Goal: Information Seeking & Learning: Learn about a topic

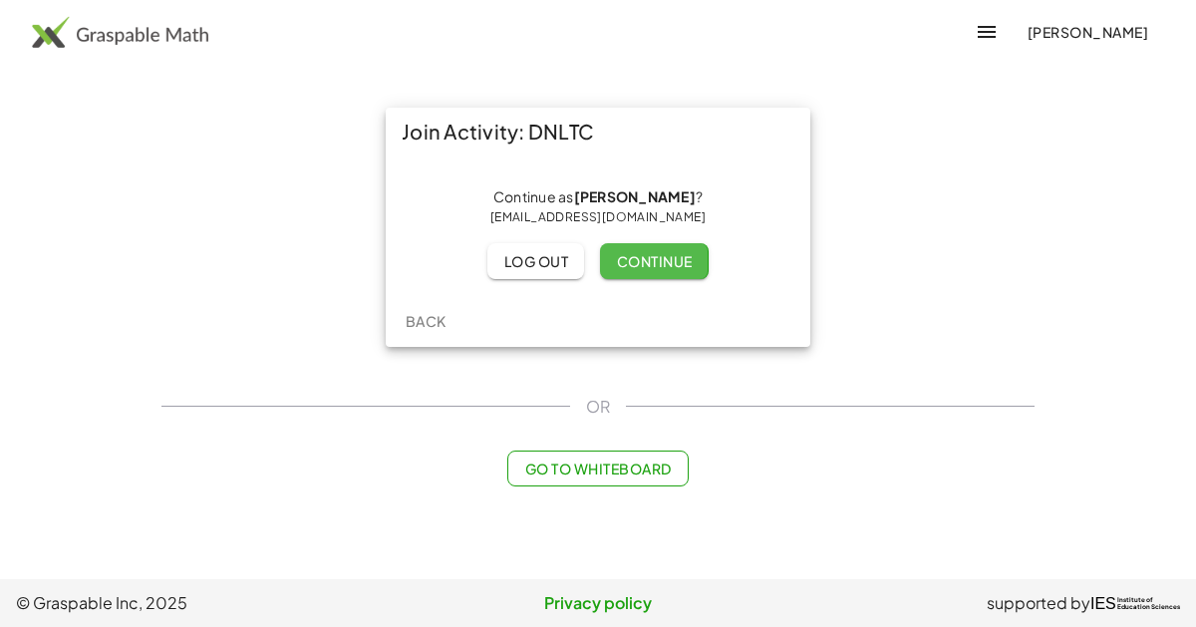
drag, startPoint x: 616, startPoint y: 251, endPoint x: 609, endPoint y: 236, distance: 16.5
click at [609, 236] on div "Continue as [PERSON_NAME] ? [EMAIL_ADDRESS][DOMAIN_NAME] Log out Continue" at bounding box center [598, 233] width 393 height 92
click at [622, 256] on span "Continue" at bounding box center [654, 261] width 76 height 18
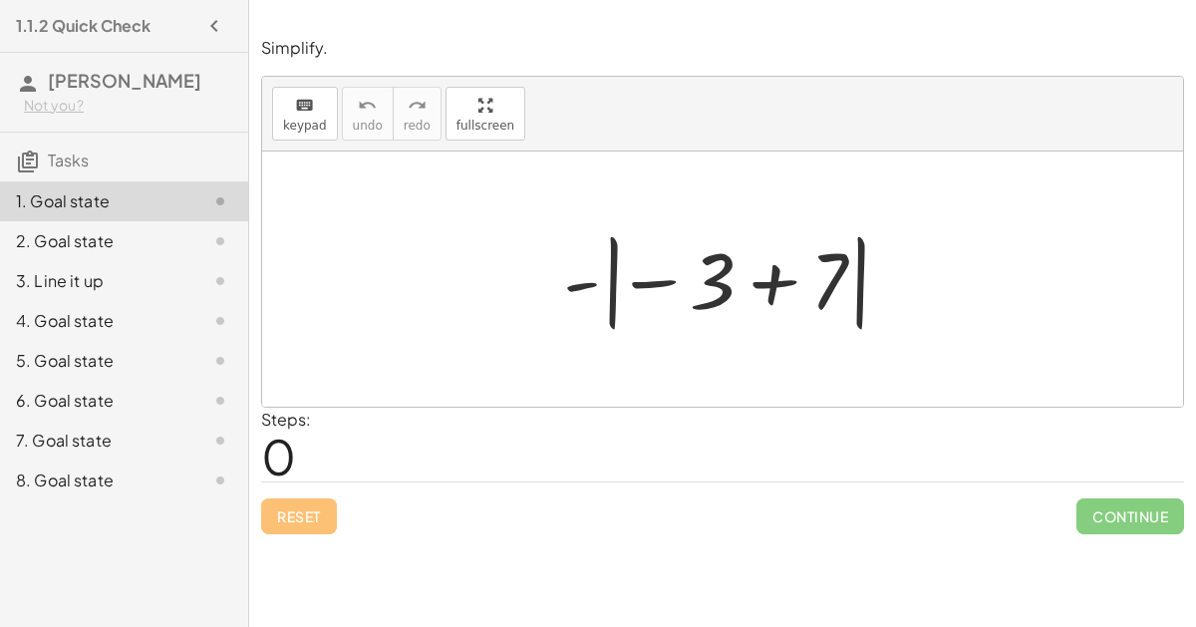
click at [598, 283] on div at bounding box center [730, 279] width 355 height 111
click at [663, 281] on div at bounding box center [730, 279] width 355 height 111
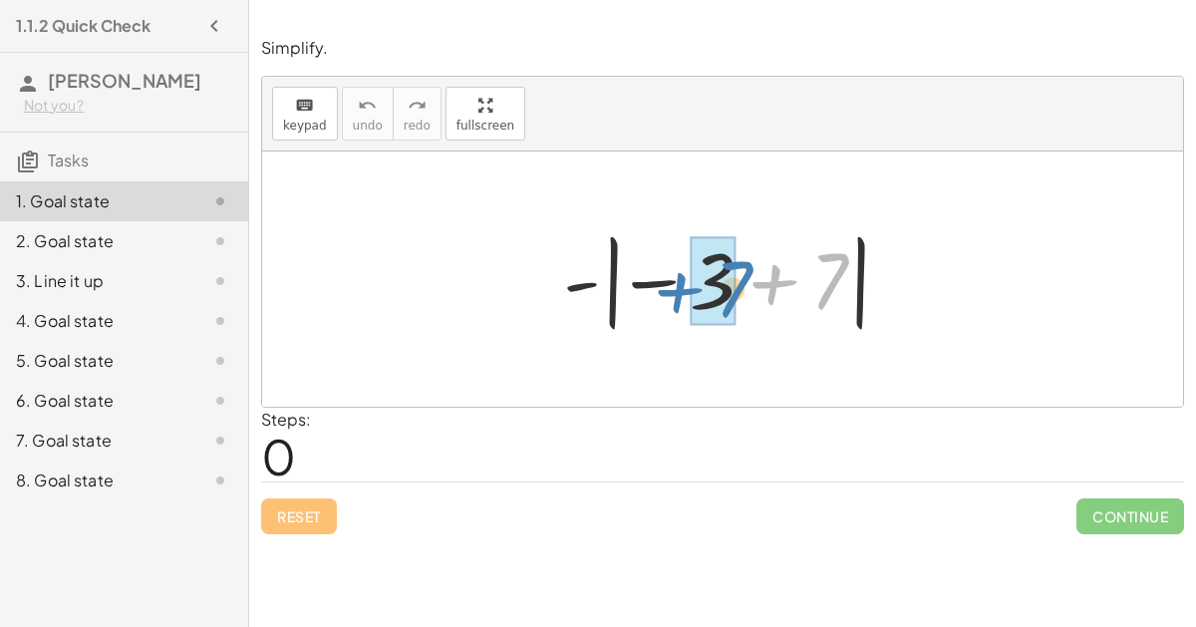
drag, startPoint x: 827, startPoint y: 280, endPoint x: 732, endPoint y: 288, distance: 96.0
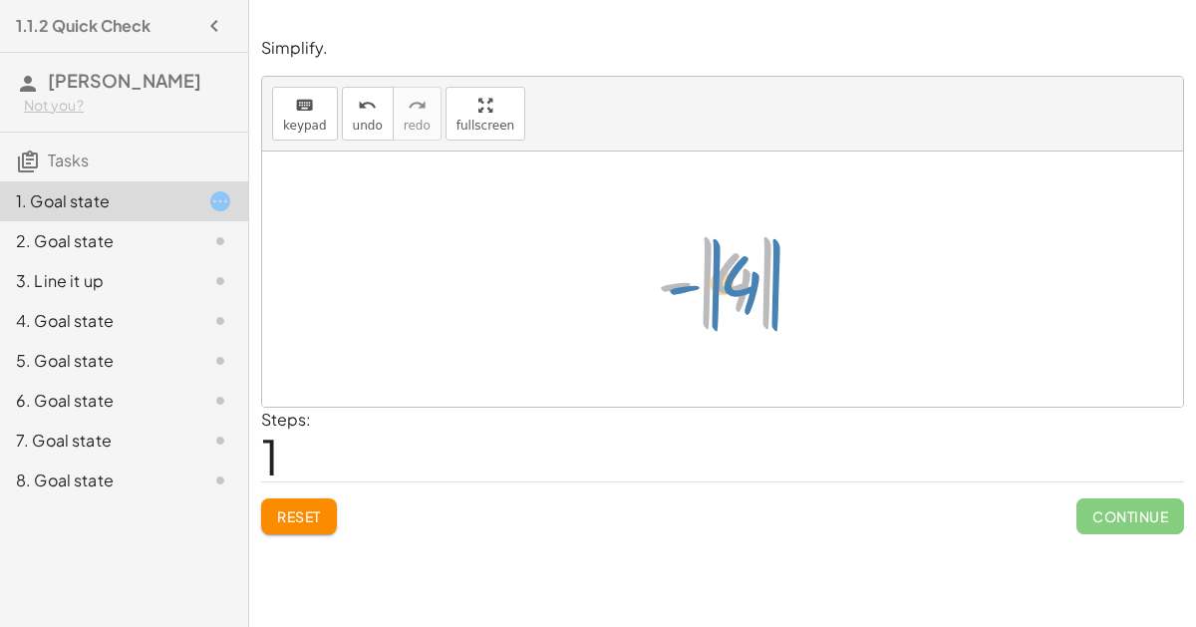
click at [717, 284] on div at bounding box center [730, 279] width 167 height 111
click at [707, 271] on div at bounding box center [730, 279] width 167 height 111
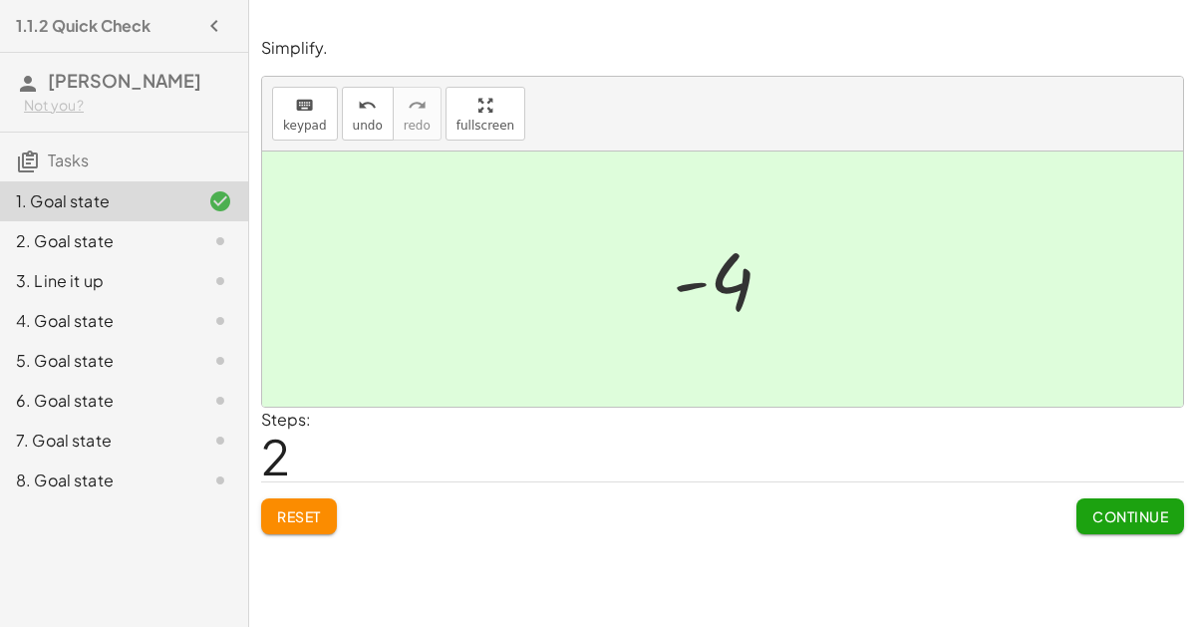
click at [1107, 512] on span "Continue" at bounding box center [1130, 516] width 76 height 18
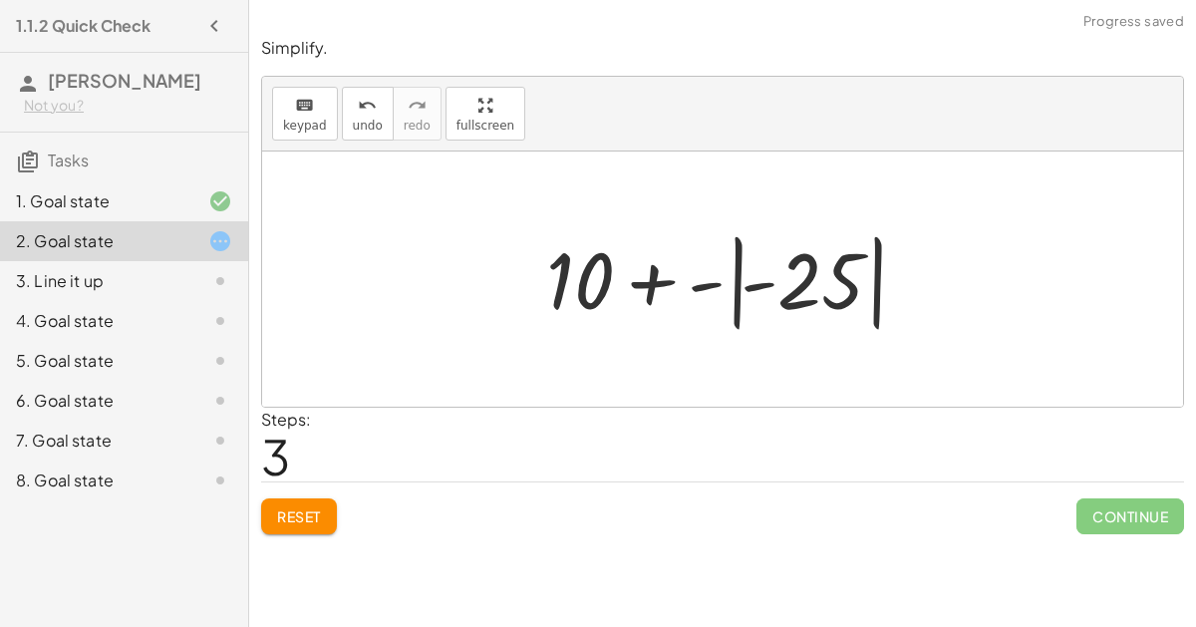
click at [316, 524] on button "Reset" at bounding box center [299, 516] width 76 height 36
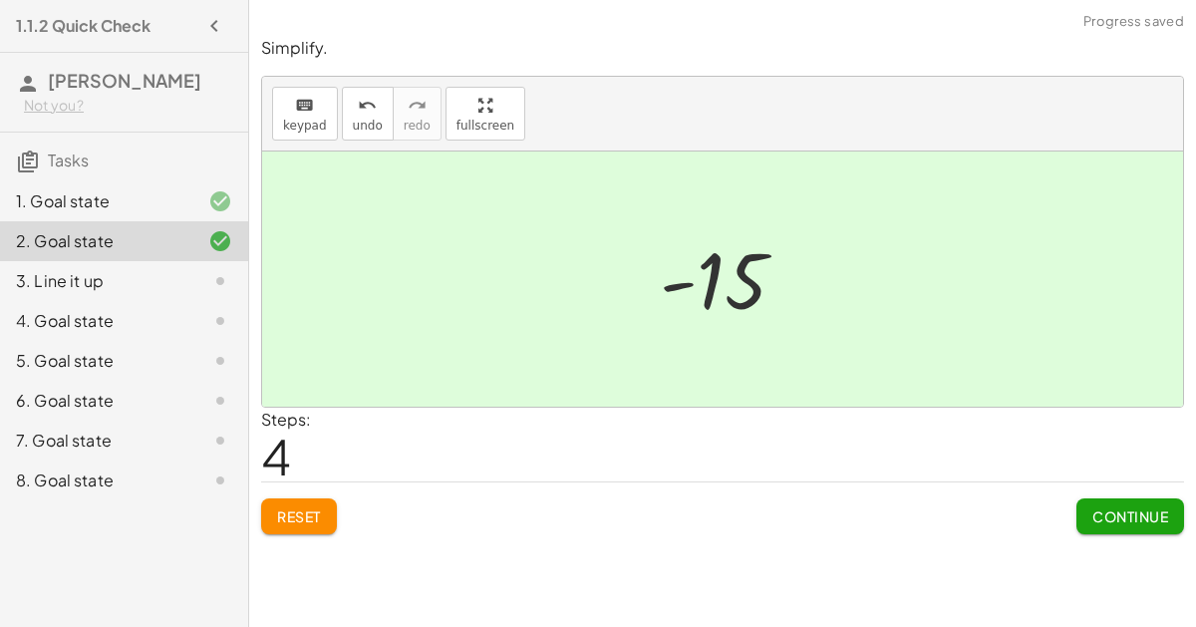
click at [1135, 526] on button "Continue" at bounding box center [1130, 516] width 108 height 36
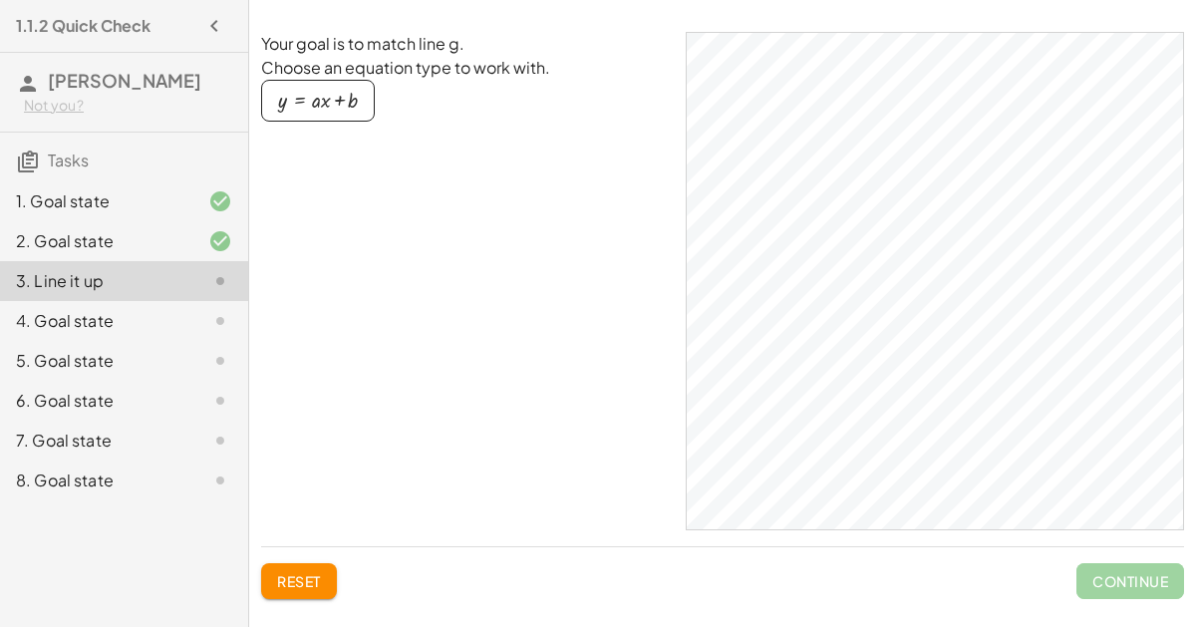
click at [301, 105] on div "button" at bounding box center [318, 101] width 80 height 22
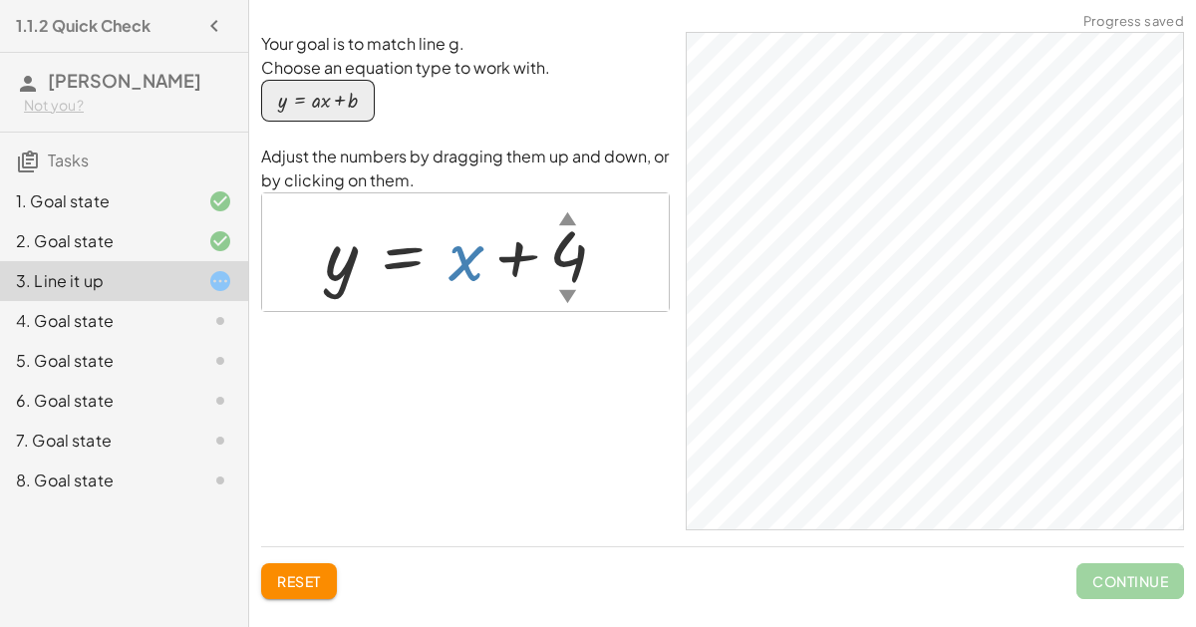
click at [452, 263] on div at bounding box center [473, 252] width 317 height 91
click at [564, 290] on div "▼" at bounding box center [567, 295] width 17 height 25
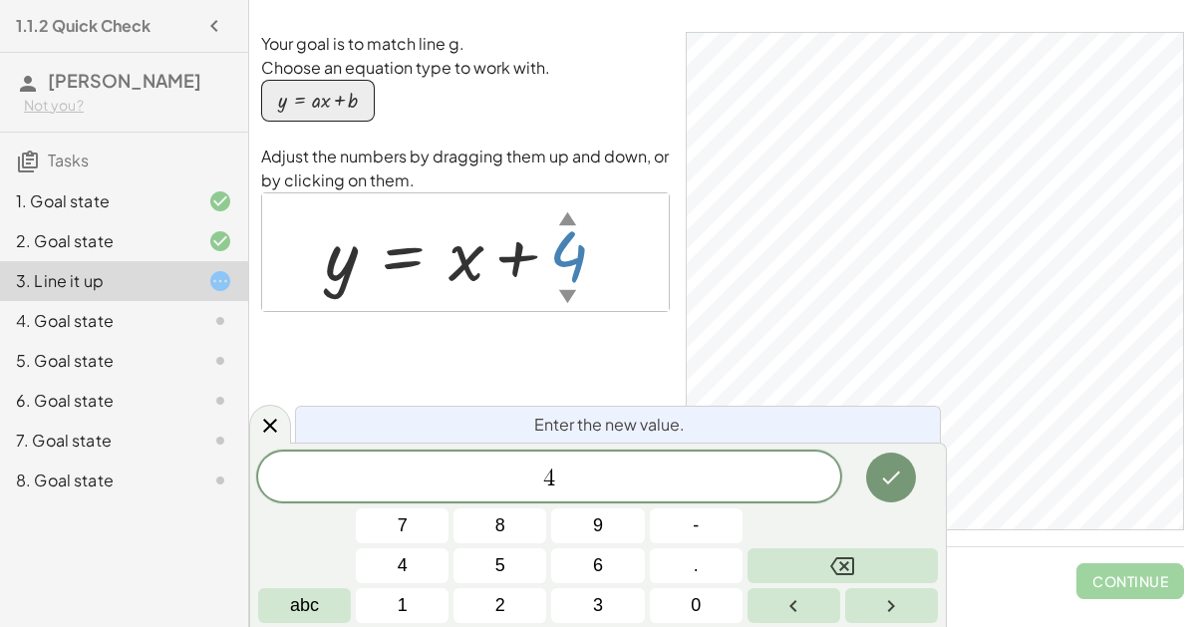
click at [577, 333] on div "Your goal is to match line g. Choose an equation type to work with. y = + · a ·…" at bounding box center [465, 281] width 409 height 498
click at [258, 425] on icon at bounding box center [270, 426] width 24 height 24
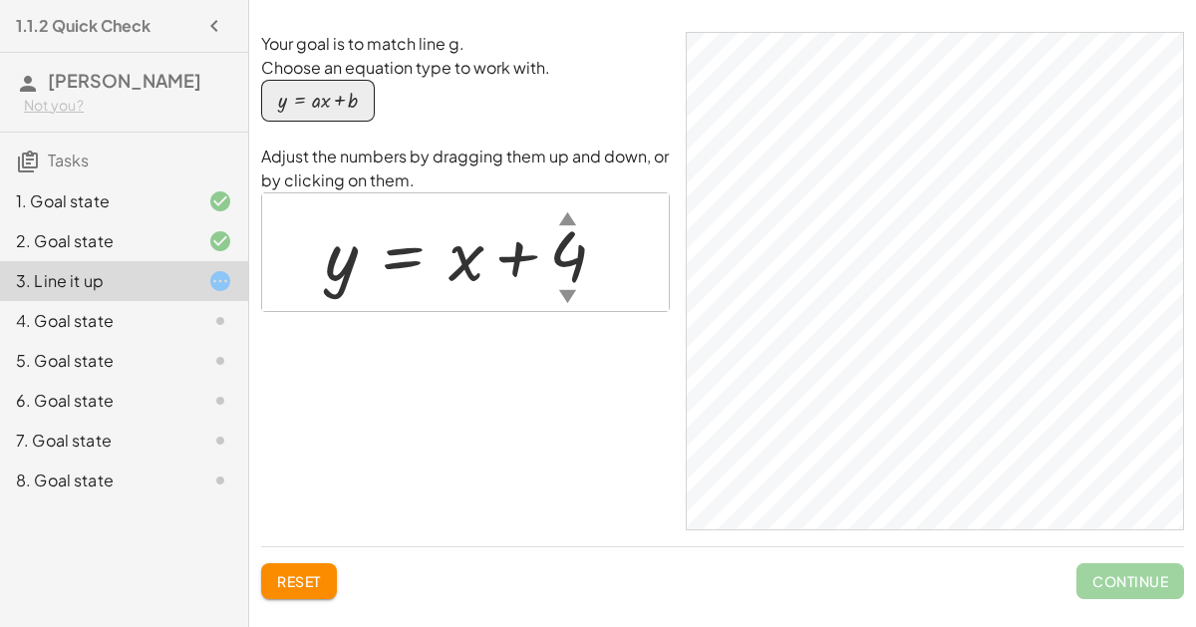
click at [565, 294] on div "▼" at bounding box center [567, 295] width 17 height 25
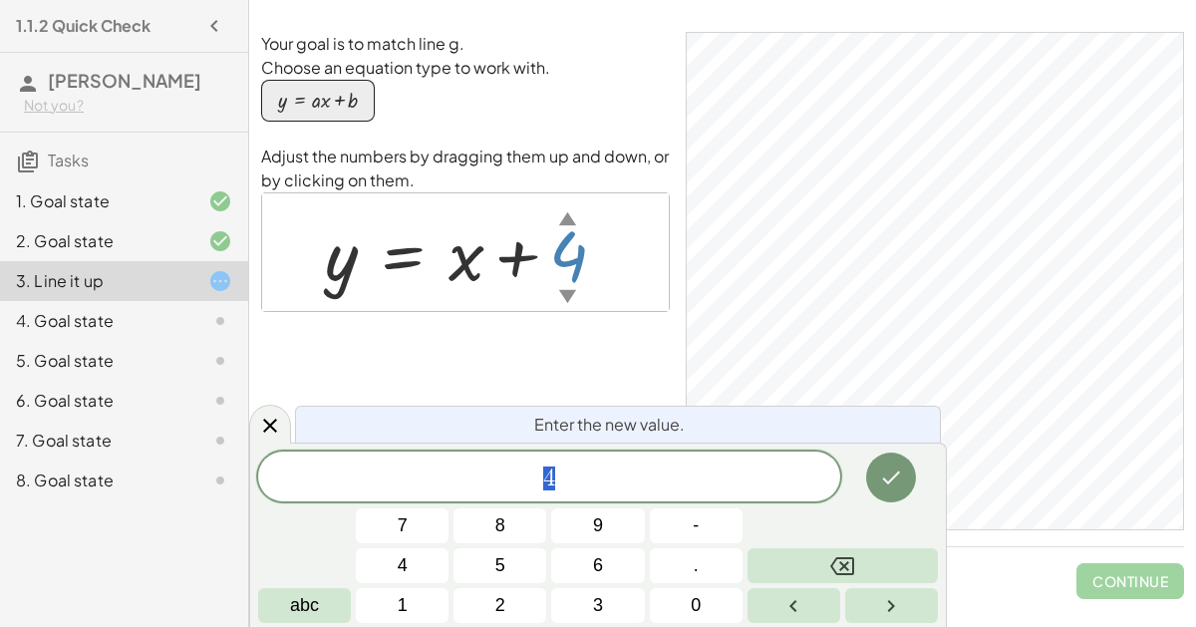
click at [565, 294] on div "▼" at bounding box center [567, 295] width 17 height 25
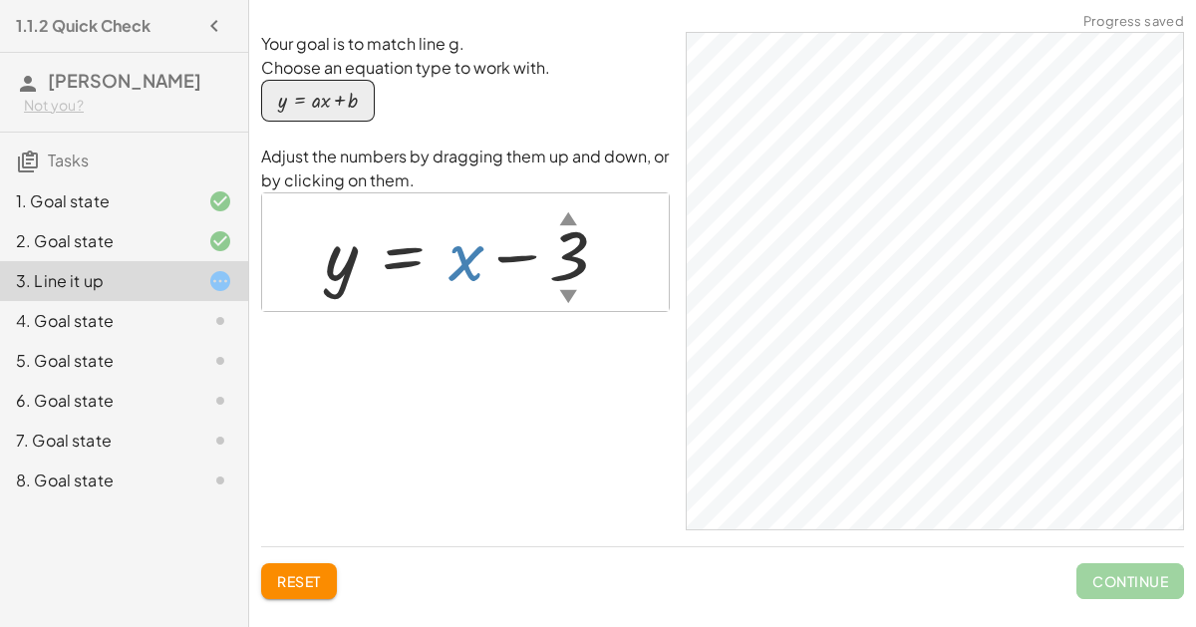
click at [457, 271] on div at bounding box center [474, 252] width 319 height 91
click at [451, 265] on div at bounding box center [474, 252] width 319 height 91
click at [445, 264] on div at bounding box center [474, 252] width 319 height 91
click at [445, 261] on div at bounding box center [474, 252] width 319 height 91
click at [455, 257] on div at bounding box center [474, 252] width 319 height 91
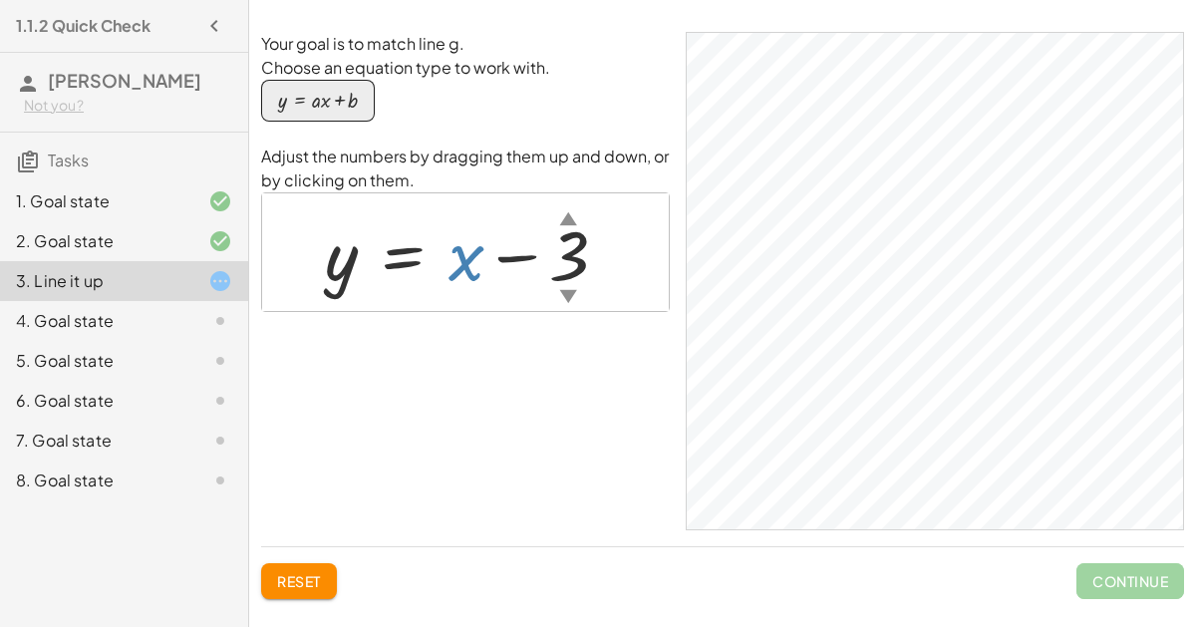
click at [463, 264] on div at bounding box center [474, 252] width 319 height 91
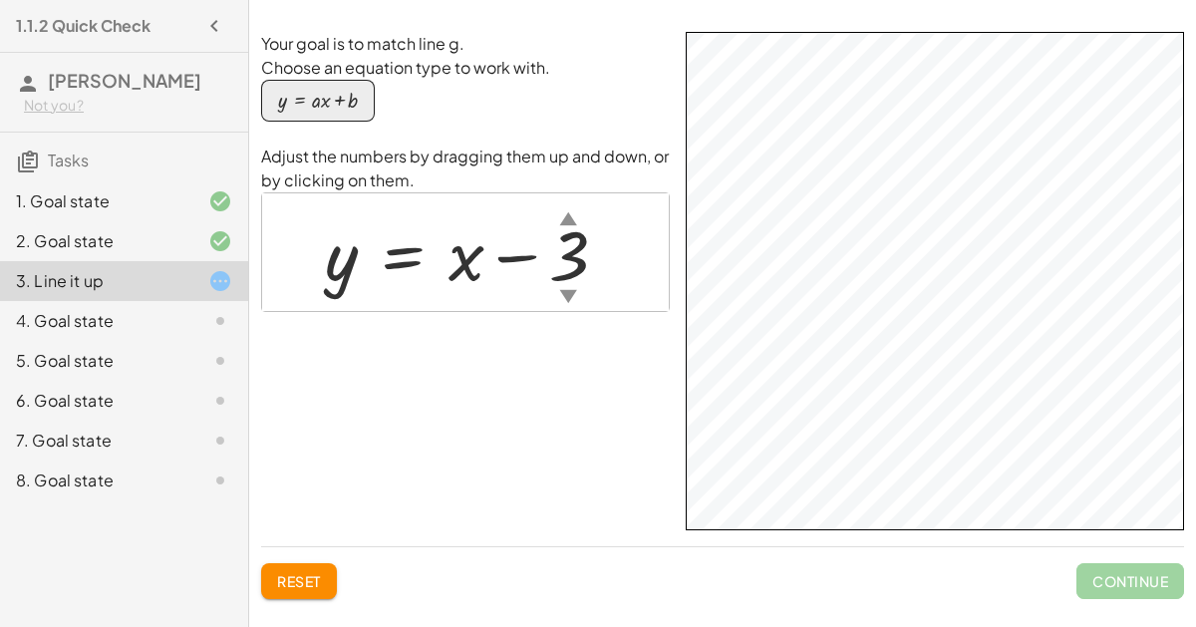
drag, startPoint x: 466, startPoint y: 258, endPoint x: 467, endPoint y: 225, distance: 32.9
click at [467, 225] on div at bounding box center [474, 252] width 319 height 91
click at [465, 273] on div at bounding box center [474, 252] width 319 height 91
drag, startPoint x: 467, startPoint y: 266, endPoint x: 476, endPoint y: 281, distance: 17.4
click at [476, 281] on div at bounding box center [474, 252] width 319 height 91
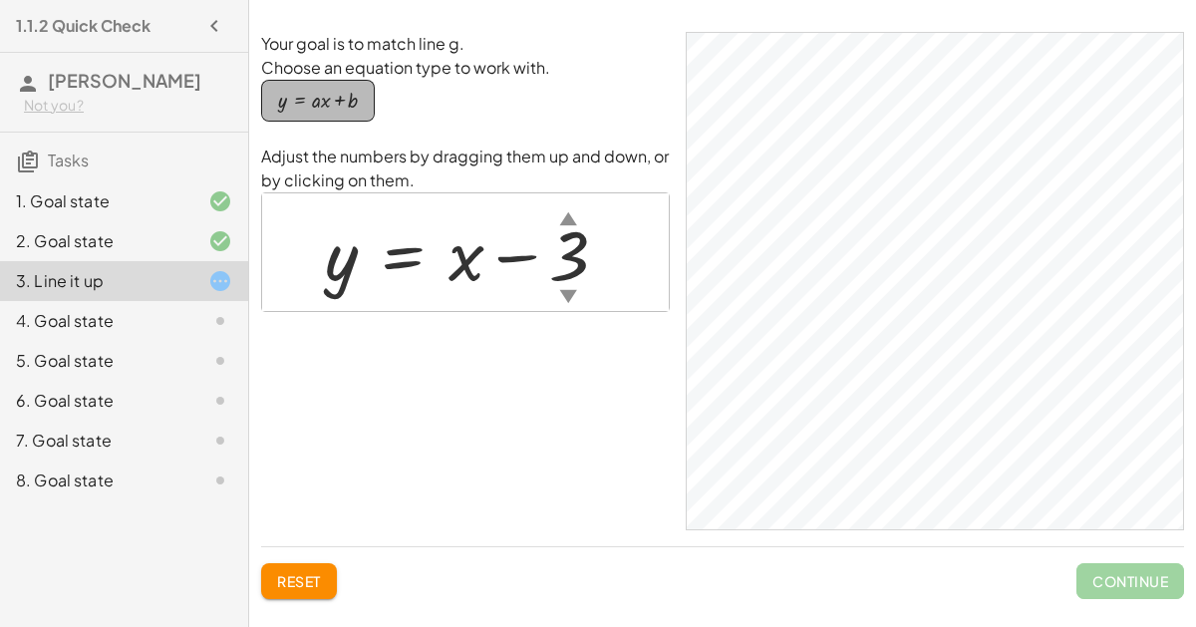
click at [365, 96] on button "y = + · a · x + b" at bounding box center [318, 101] width 114 height 42
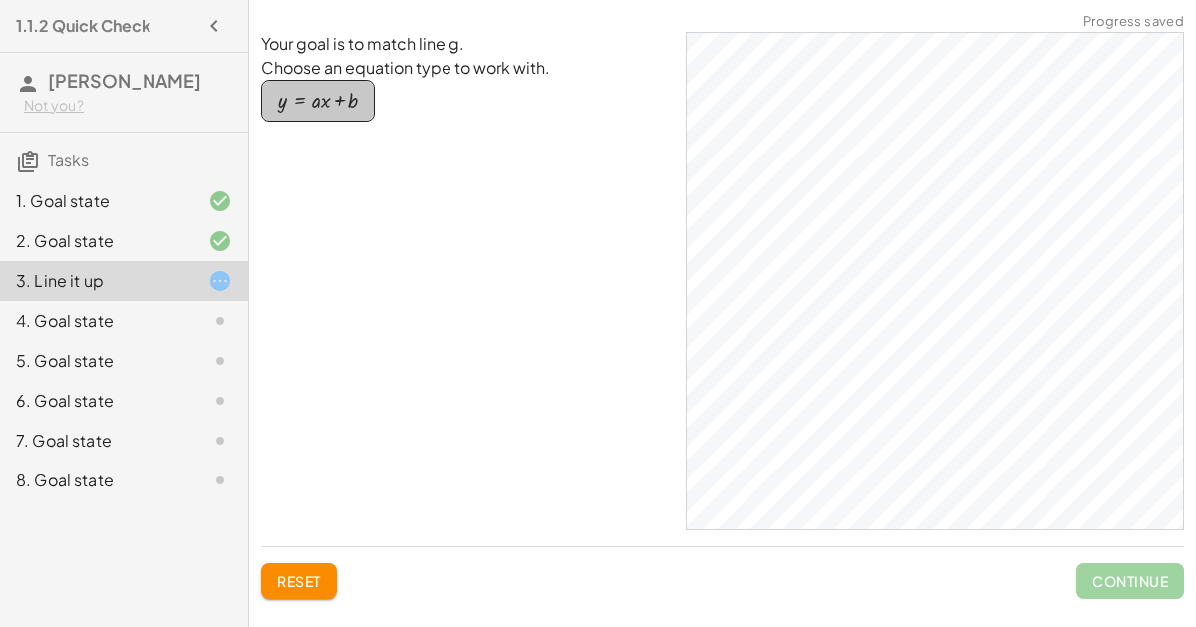
click at [365, 96] on button "y = + · a · x + b" at bounding box center [318, 101] width 114 height 42
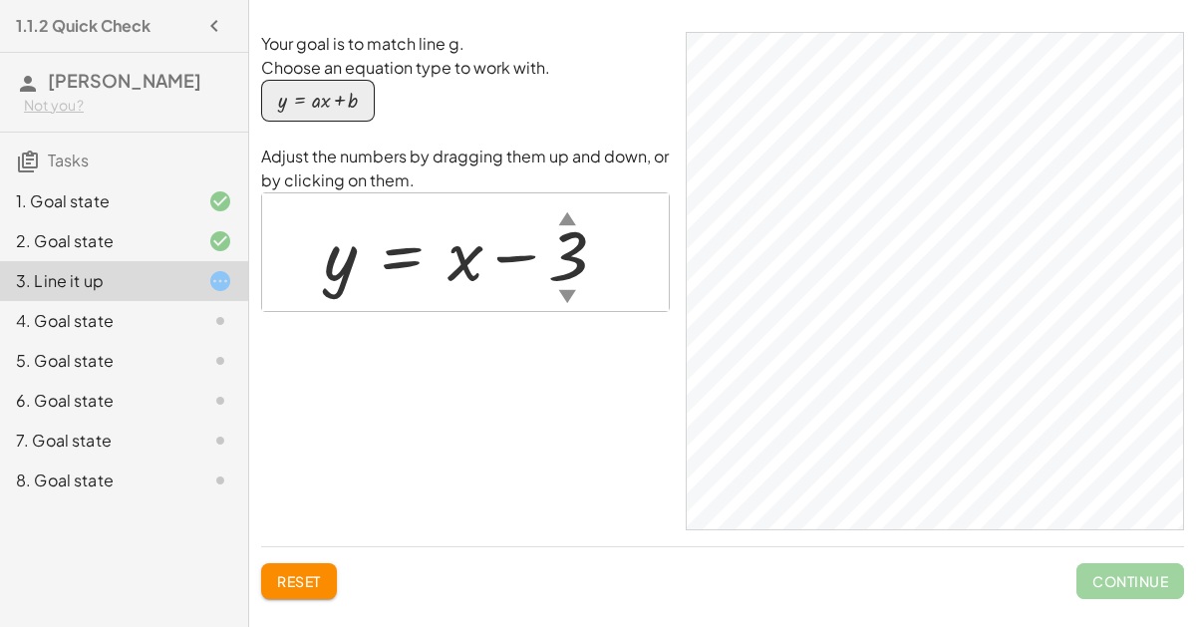
click at [472, 248] on div at bounding box center [473, 252] width 319 height 91
click at [225, 274] on icon at bounding box center [220, 281] width 24 height 24
click at [223, 309] on icon at bounding box center [220, 321] width 24 height 24
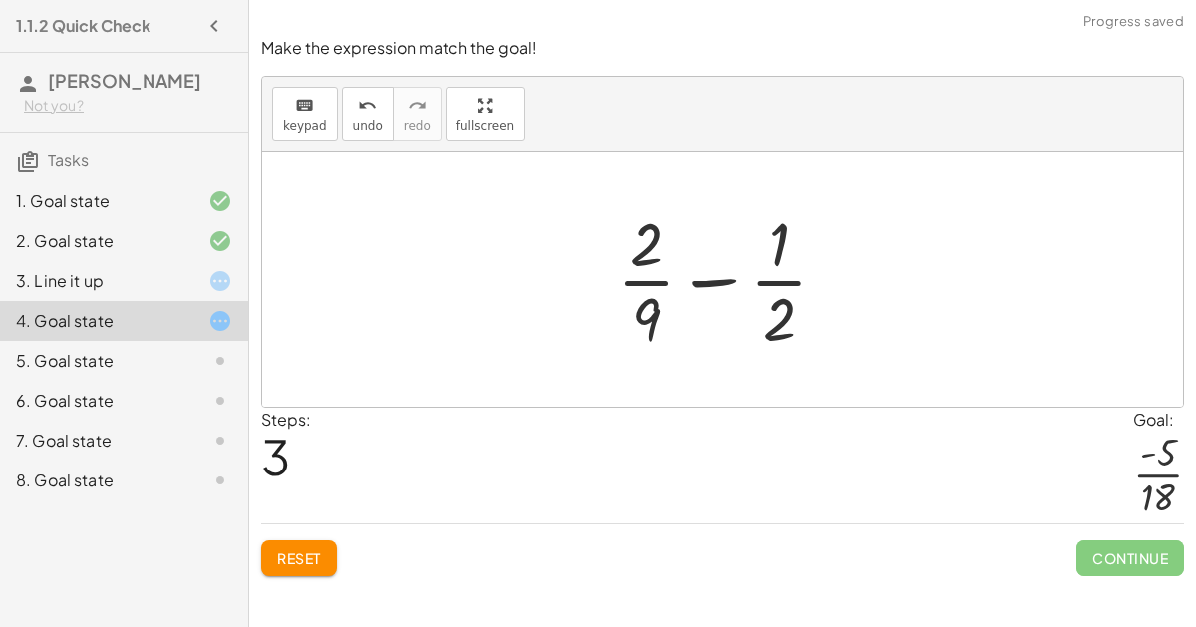
click at [300, 555] on span "Reset" at bounding box center [299, 558] width 44 height 18
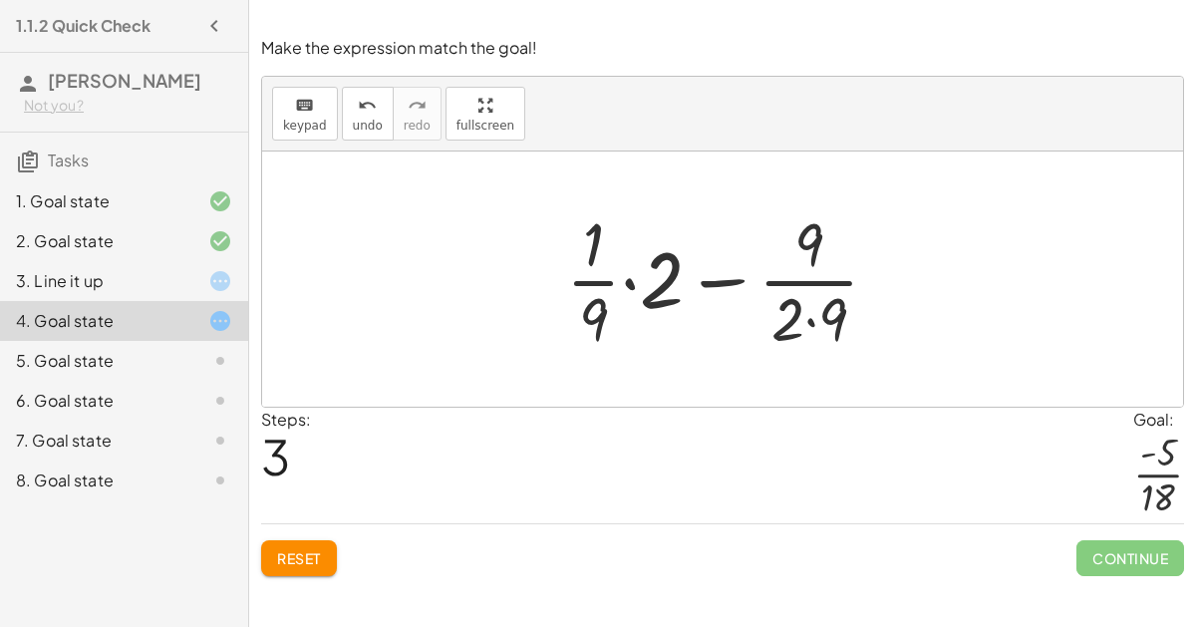
click at [298, 549] on span "Reset" at bounding box center [299, 558] width 44 height 18
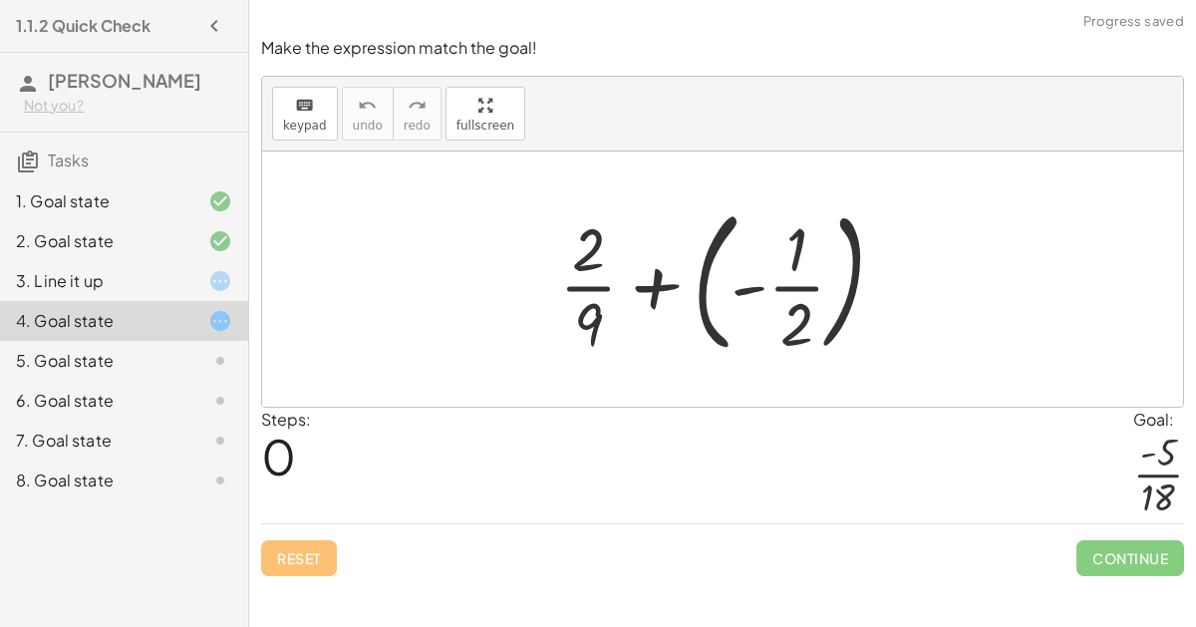
click at [217, 358] on icon at bounding box center [220, 361] width 24 height 24
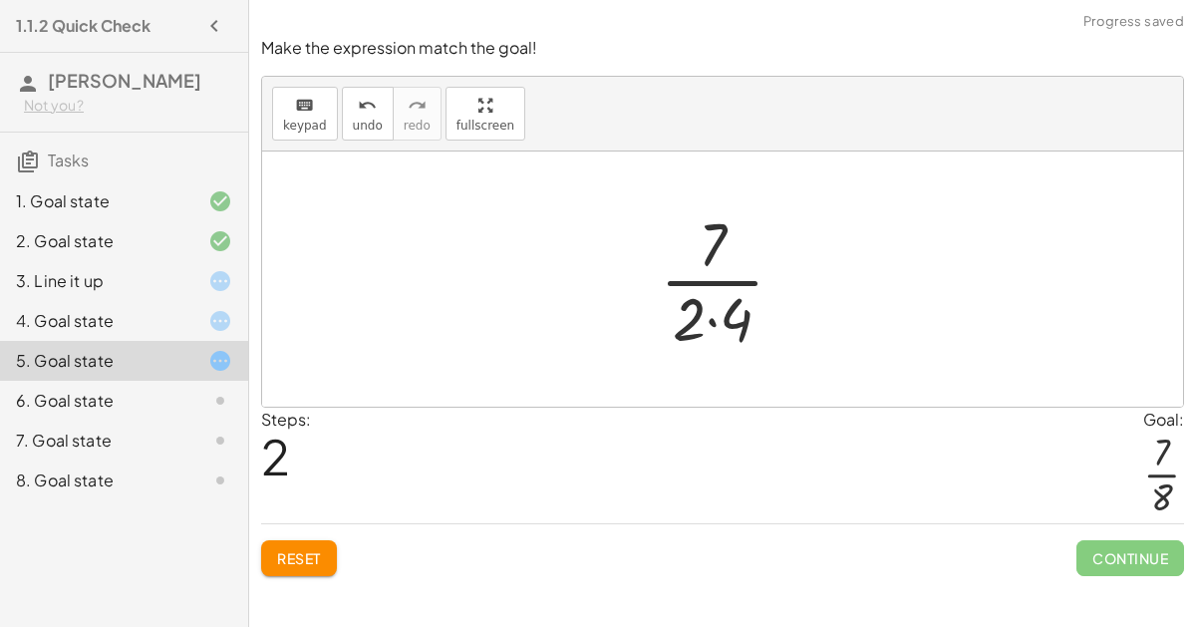
click at [1132, 553] on span "Continue" at bounding box center [1130, 558] width 108 height 36
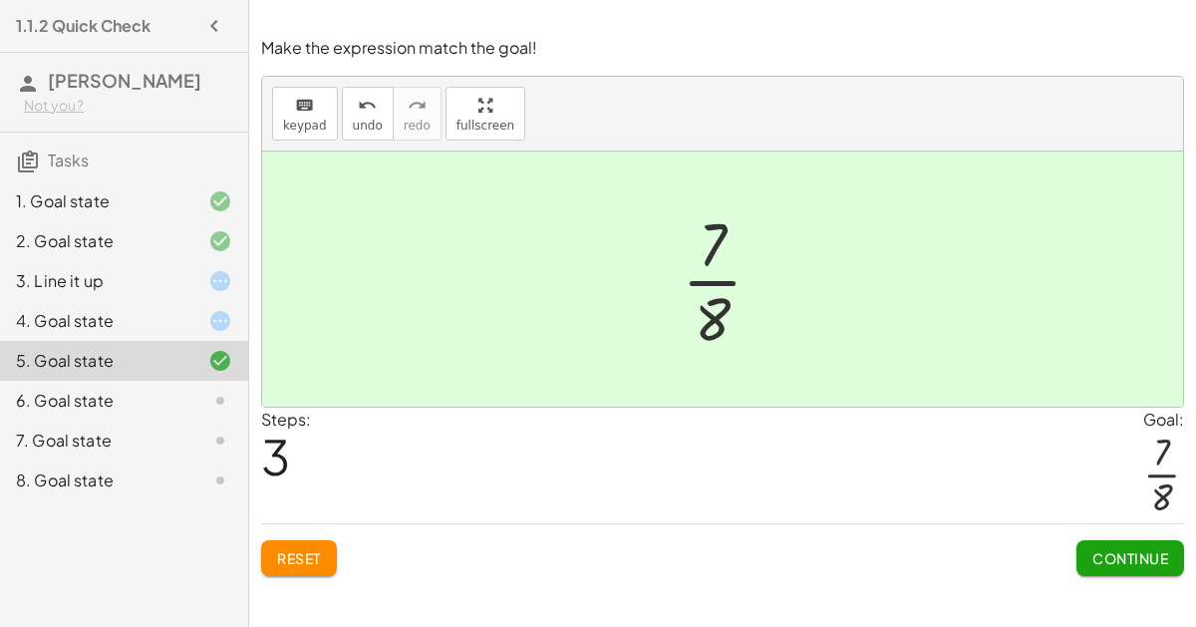
click at [1128, 552] on span "Continue" at bounding box center [1130, 558] width 76 height 18
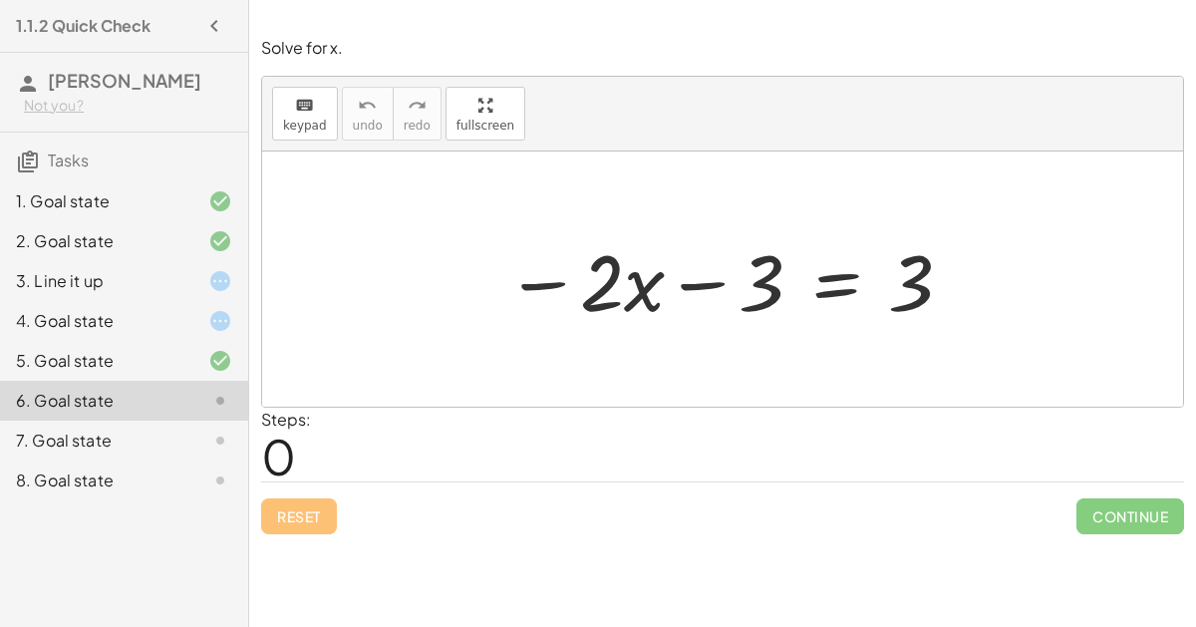
click at [714, 282] on div at bounding box center [729, 279] width 469 height 103
click at [758, 288] on div at bounding box center [729, 279] width 469 height 103
click at [841, 291] on div at bounding box center [729, 279] width 469 height 103
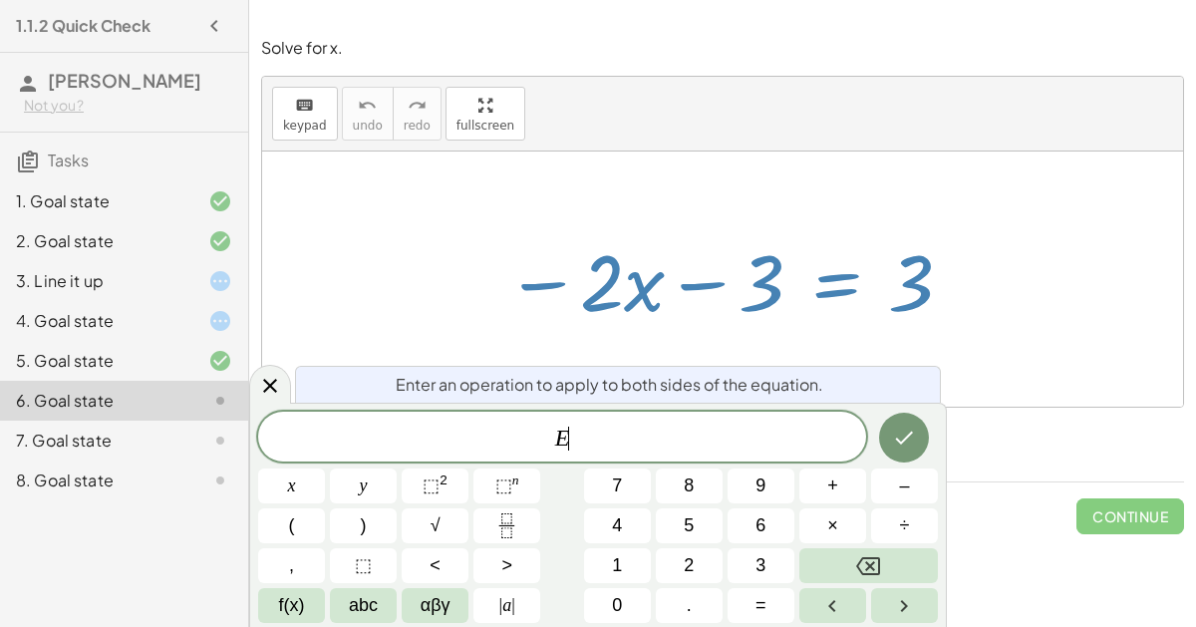
click at [847, 311] on div at bounding box center [729, 279] width 469 height 103
click at [266, 390] on icon at bounding box center [270, 386] width 14 height 14
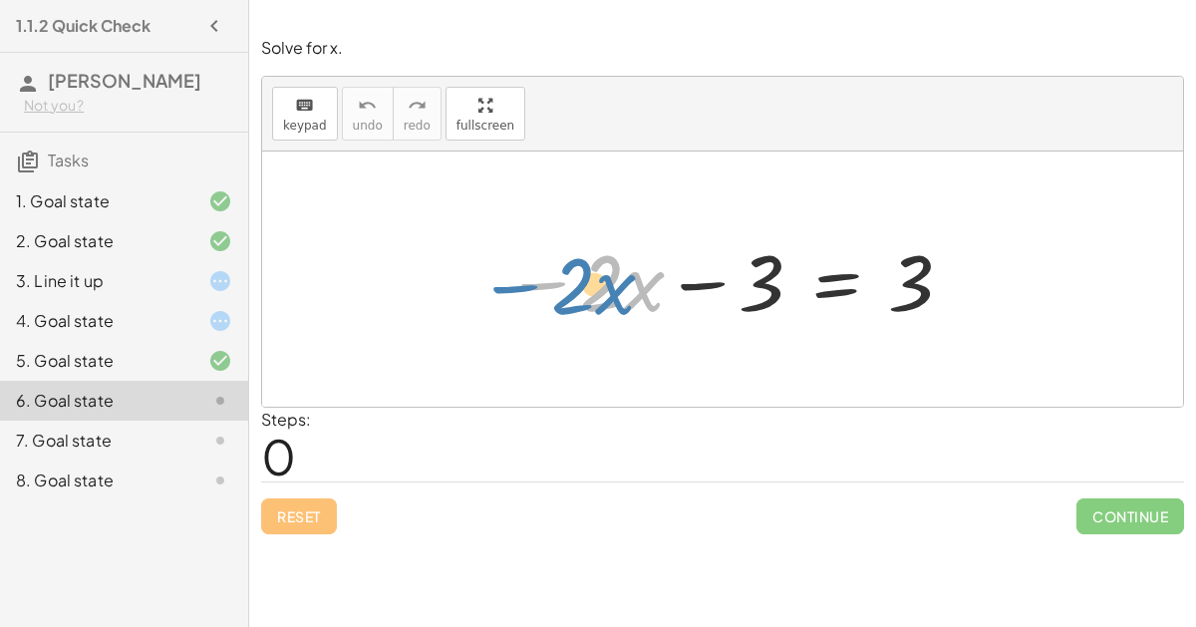
drag, startPoint x: 556, startPoint y: 287, endPoint x: 527, endPoint y: 288, distance: 28.9
click at [527, 288] on div at bounding box center [729, 279] width 469 height 103
click at [906, 276] on div at bounding box center [729, 279] width 469 height 103
click at [689, 284] on div at bounding box center [729, 279] width 469 height 103
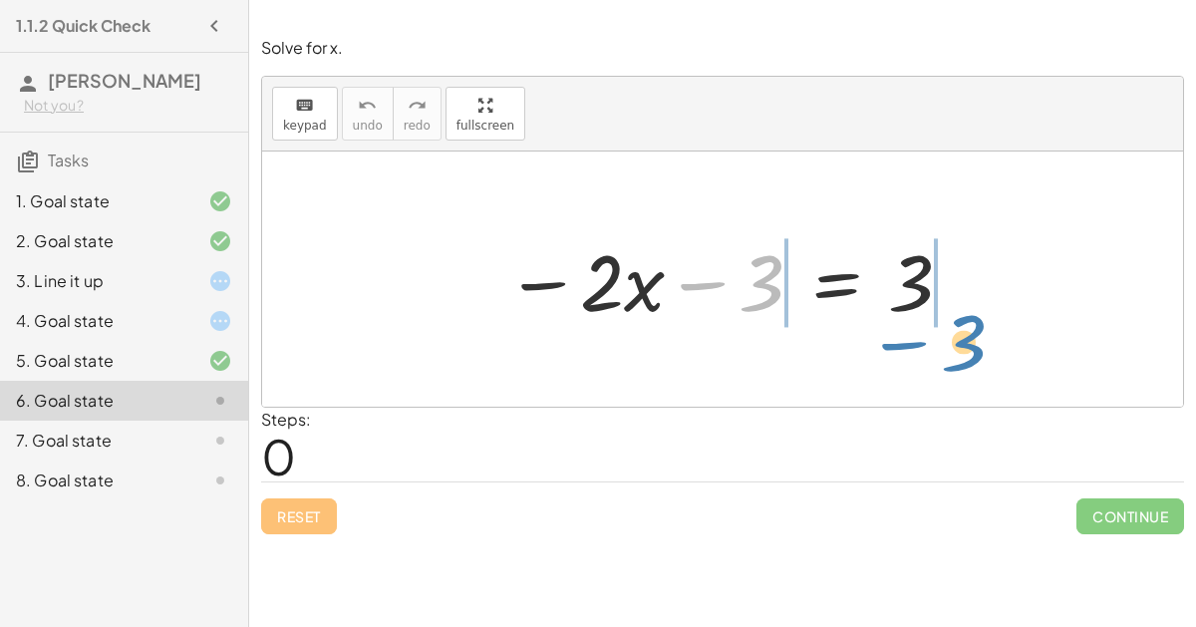
drag, startPoint x: 700, startPoint y: 284, endPoint x: 899, endPoint y: 342, distance: 207.6
click at [899, 342] on div "− 3 − · 2 · x − 3 = 3" at bounding box center [722, 279] width 921 height 255
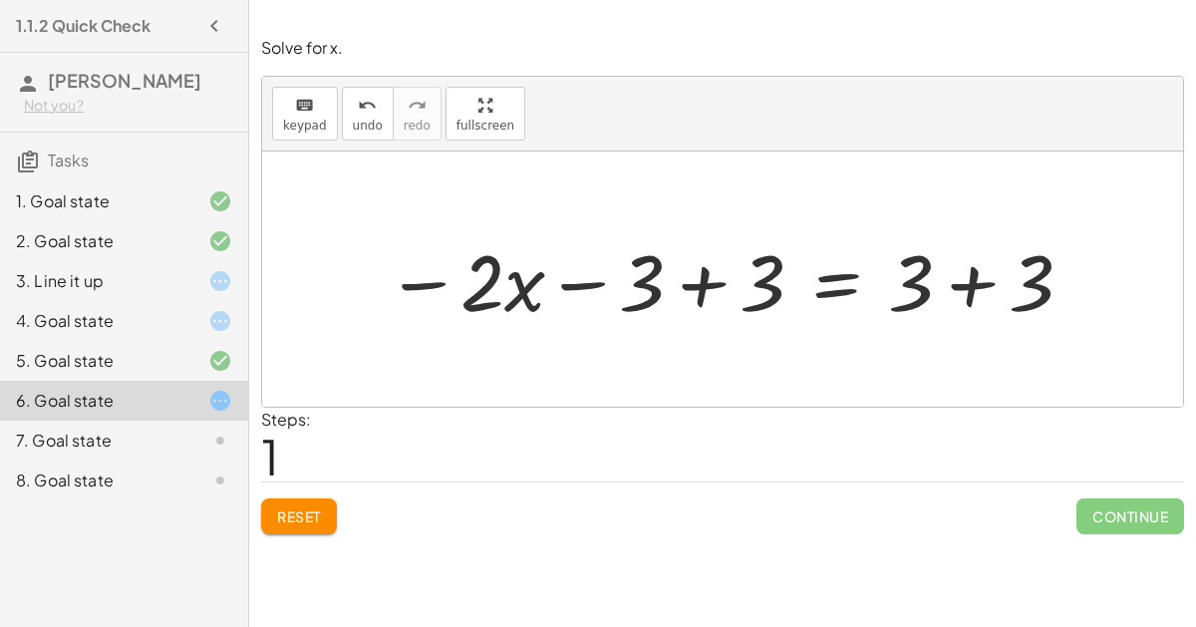
click at [292, 498] on button "Reset" at bounding box center [299, 516] width 76 height 36
click at [302, 521] on span "Reset" at bounding box center [299, 516] width 44 height 18
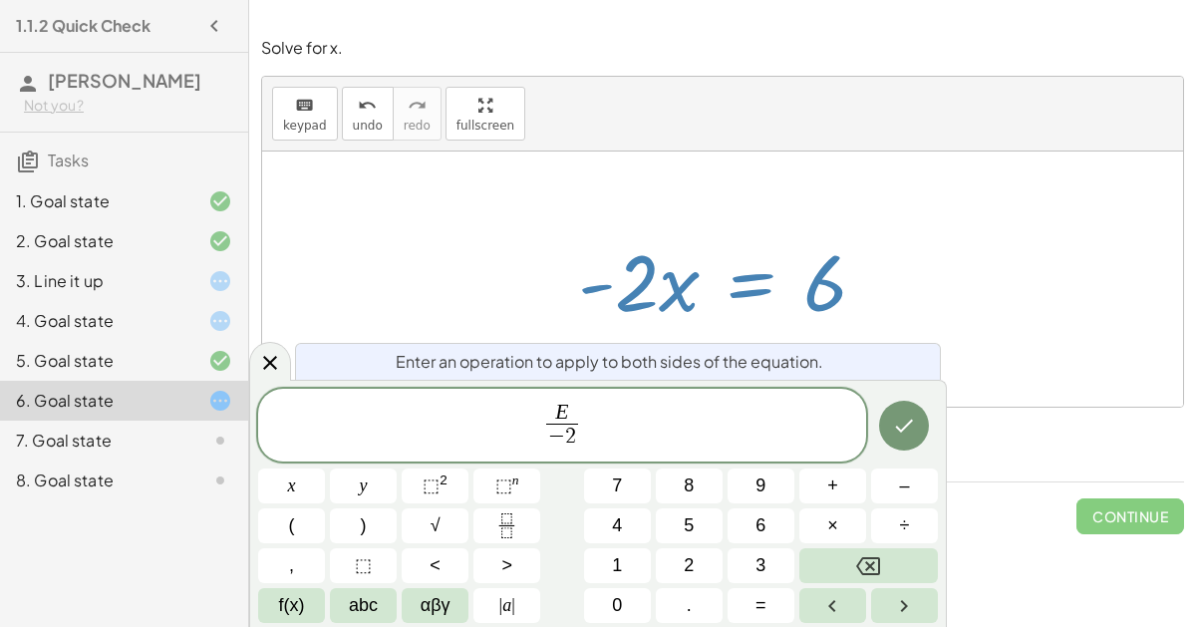
click at [917, 432] on button "Done" at bounding box center [904, 426] width 50 height 50
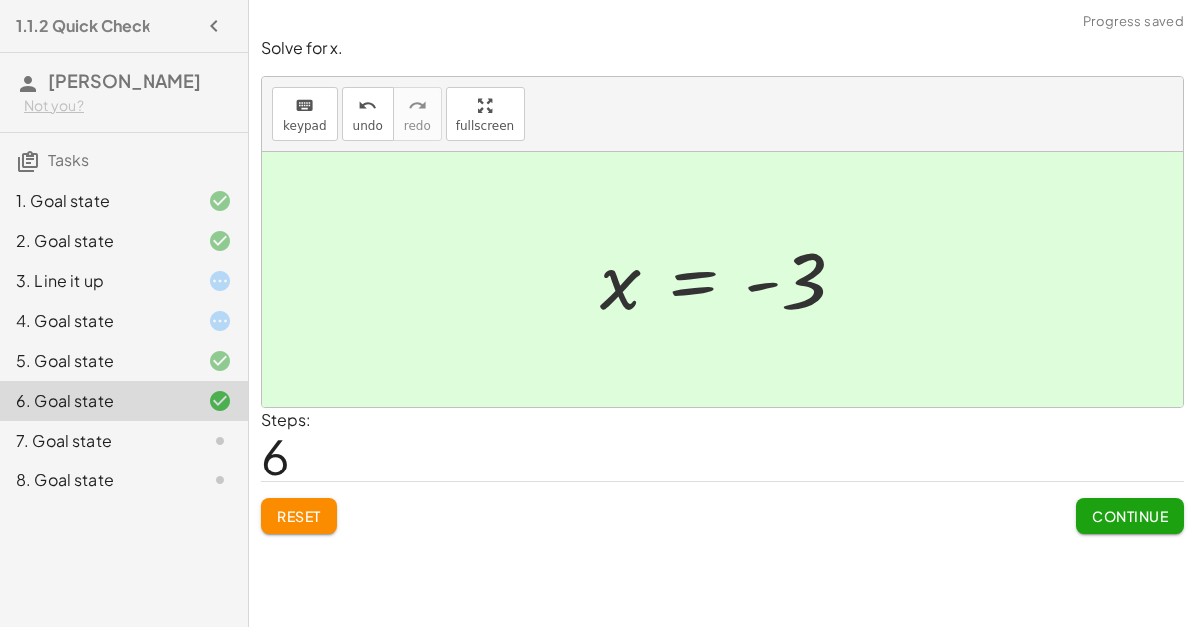
click at [1122, 516] on span "Continue" at bounding box center [1130, 516] width 76 height 18
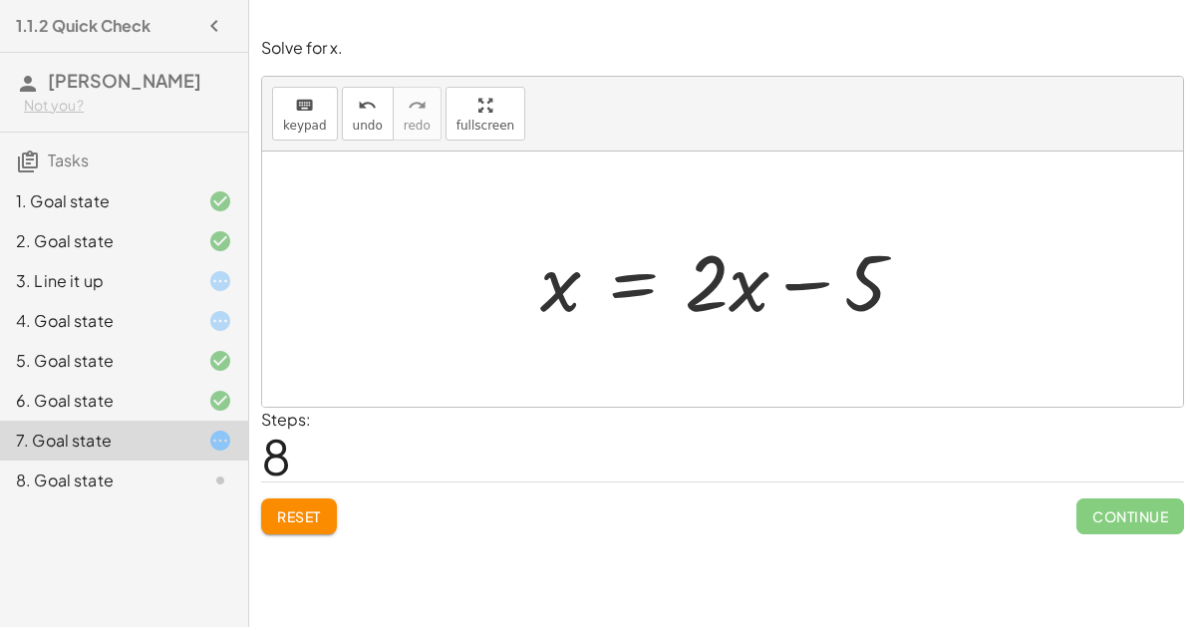
click at [299, 507] on span "Reset" at bounding box center [299, 516] width 44 height 18
click at [291, 517] on div "Reset Continue" at bounding box center [722, 507] width 923 height 53
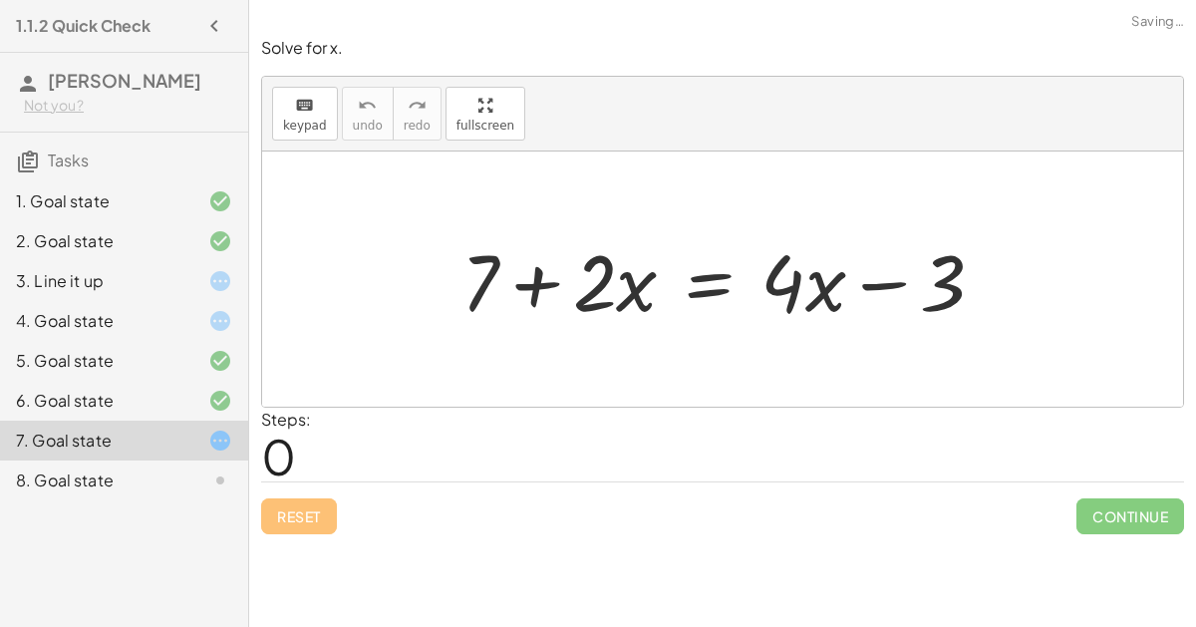
click at [294, 513] on div "Reset Continue" at bounding box center [722, 507] width 923 height 53
click at [302, 505] on div "Reset Continue" at bounding box center [722, 507] width 923 height 53
click at [317, 516] on div "Reset Continue" at bounding box center [722, 507] width 923 height 53
click at [329, 504] on div "Reset Continue" at bounding box center [722, 507] width 923 height 53
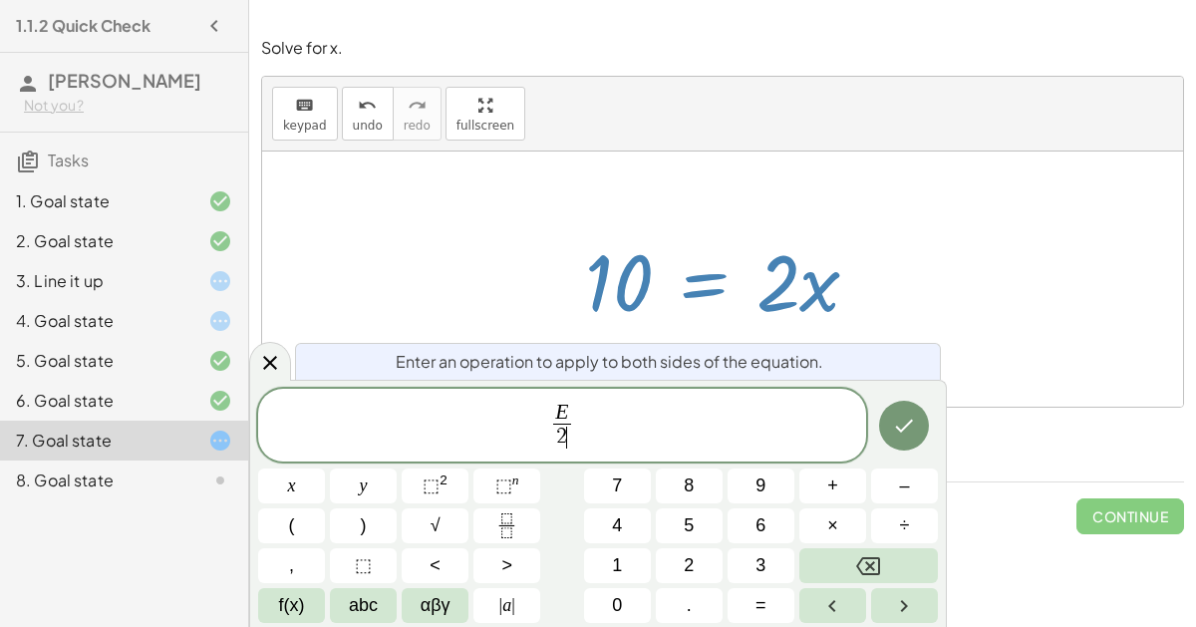
click at [915, 425] on icon "Done" at bounding box center [904, 426] width 24 height 24
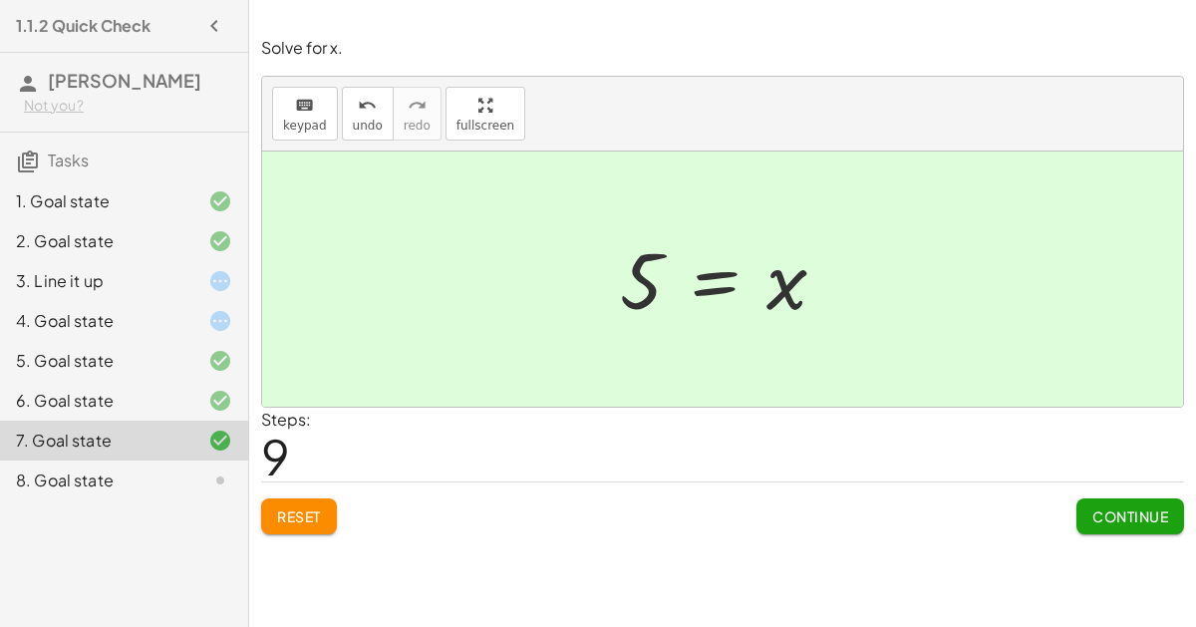
click at [1138, 521] on span "Continue" at bounding box center [1130, 516] width 76 height 18
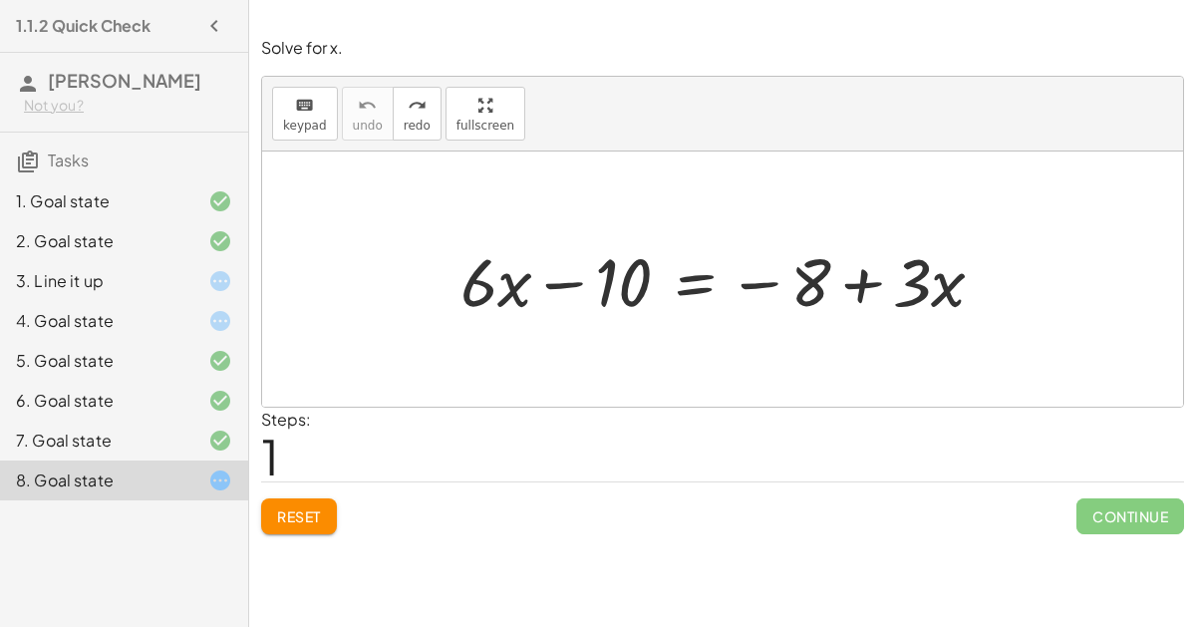
click at [695, 284] on div at bounding box center [731, 279] width 560 height 88
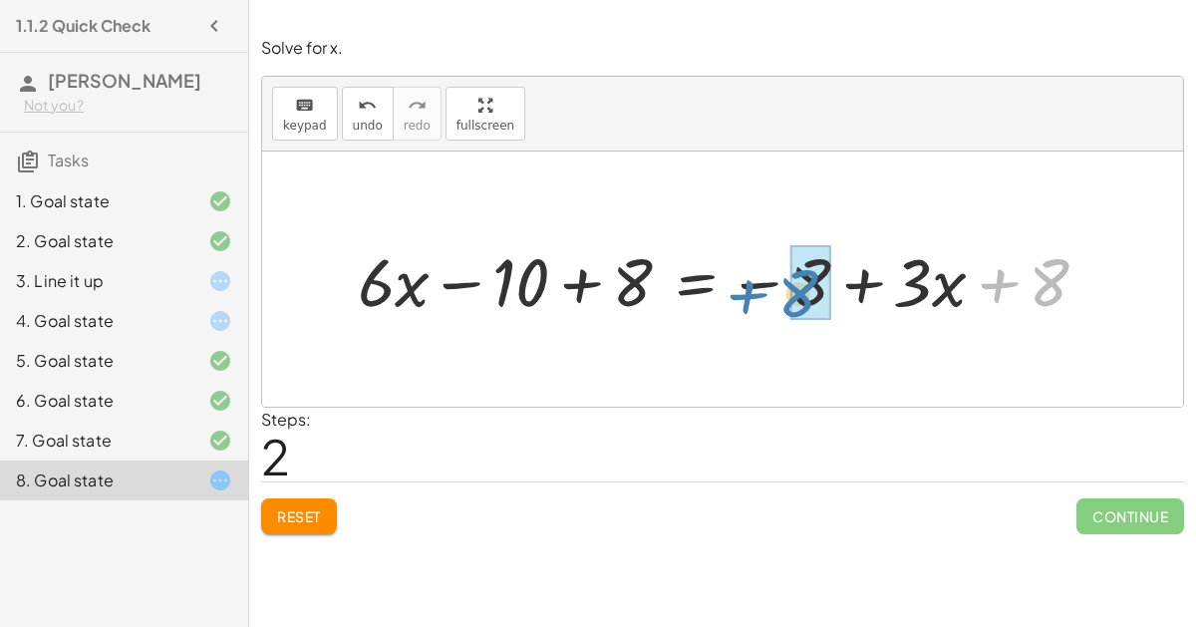
drag, startPoint x: 1052, startPoint y: 273, endPoint x: 799, endPoint y: 283, distance: 252.4
click at [799, 283] on div at bounding box center [731, 279] width 766 height 88
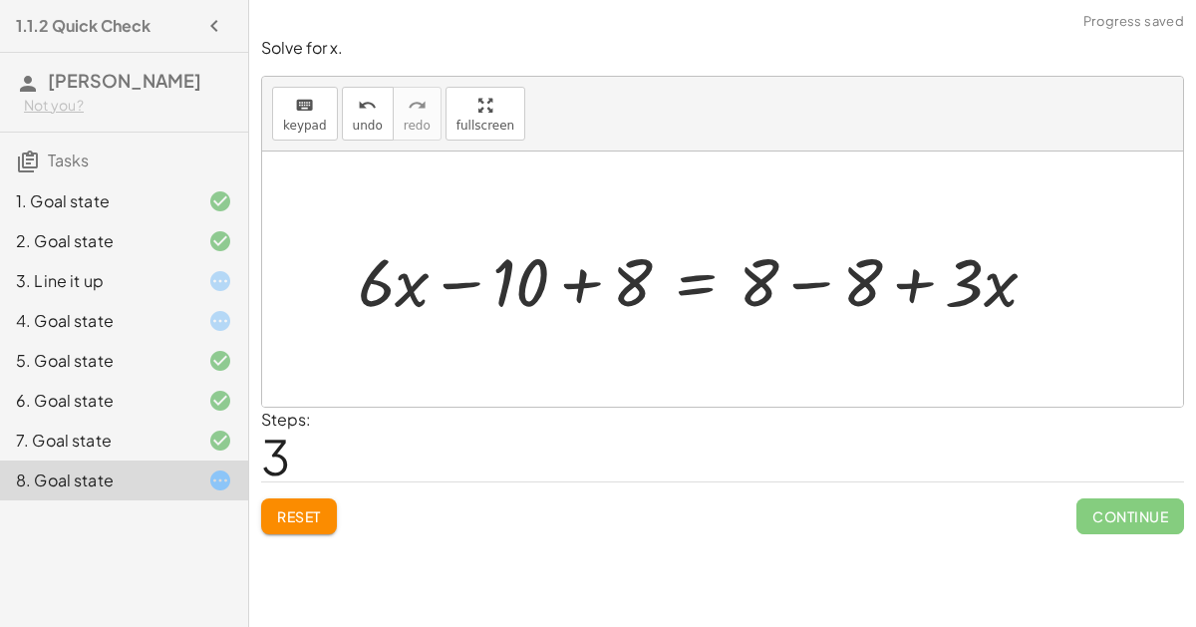
click at [796, 284] on div at bounding box center [705, 279] width 715 height 88
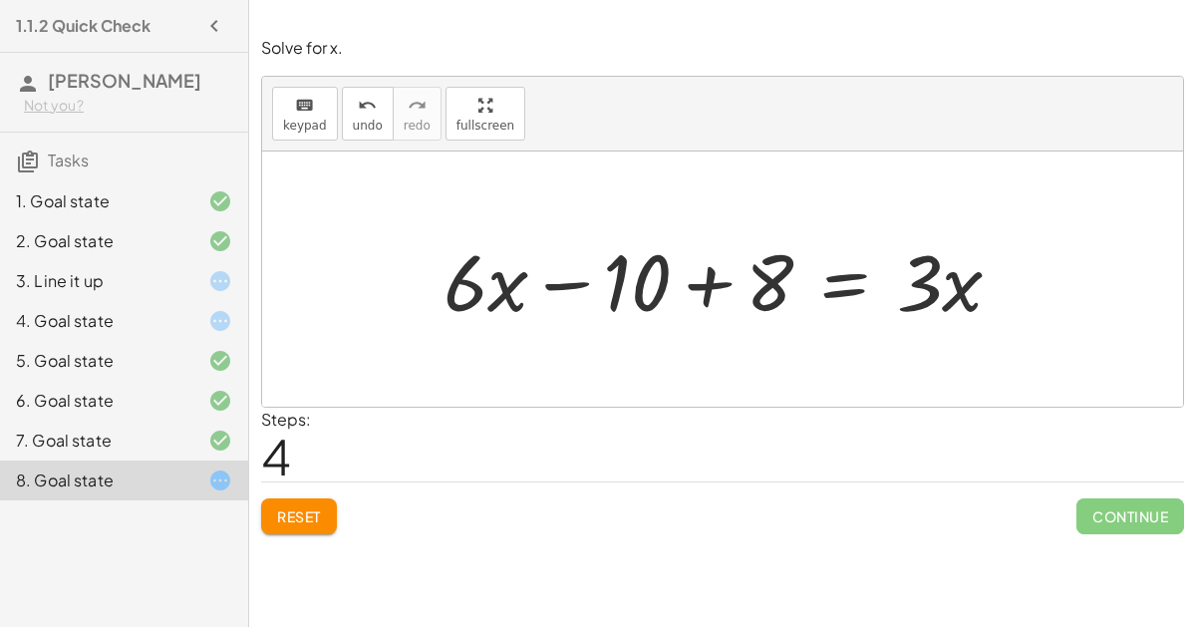
click at [707, 297] on div at bounding box center [731, 279] width 594 height 103
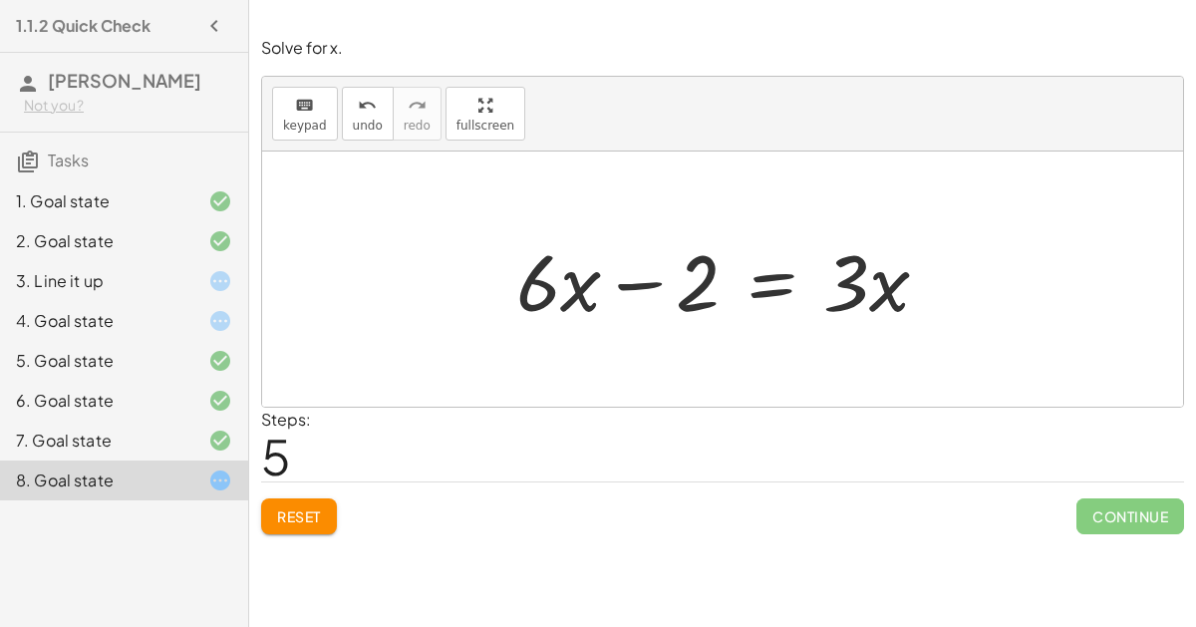
click at [783, 286] on div at bounding box center [730, 279] width 449 height 103
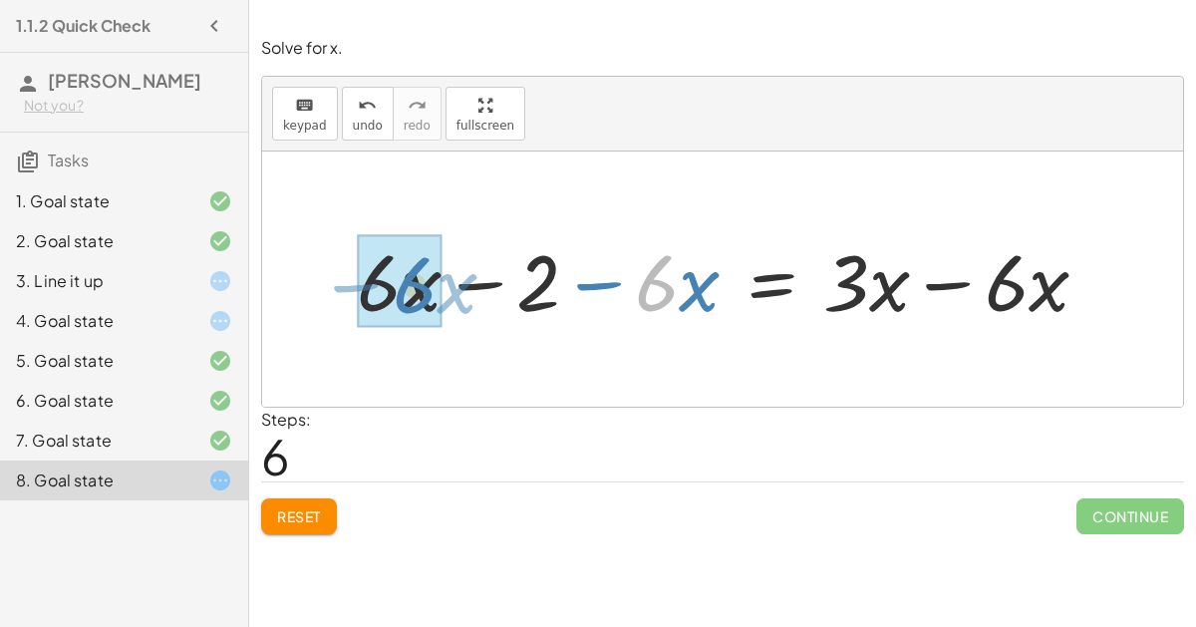
drag, startPoint x: 670, startPoint y: 287, endPoint x: 431, endPoint y: 289, distance: 239.2
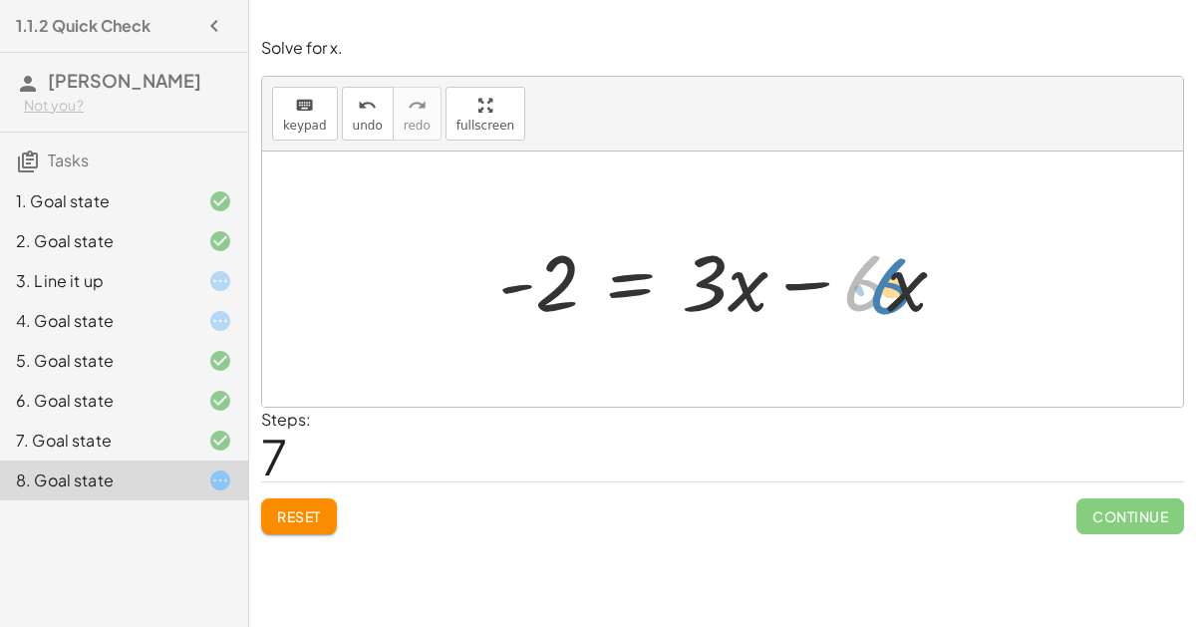
drag, startPoint x: 846, startPoint y: 284, endPoint x: 869, endPoint y: 288, distance: 23.3
click at [869, 288] on div at bounding box center [730, 279] width 485 height 103
click at [818, 280] on div at bounding box center [730, 279] width 485 height 103
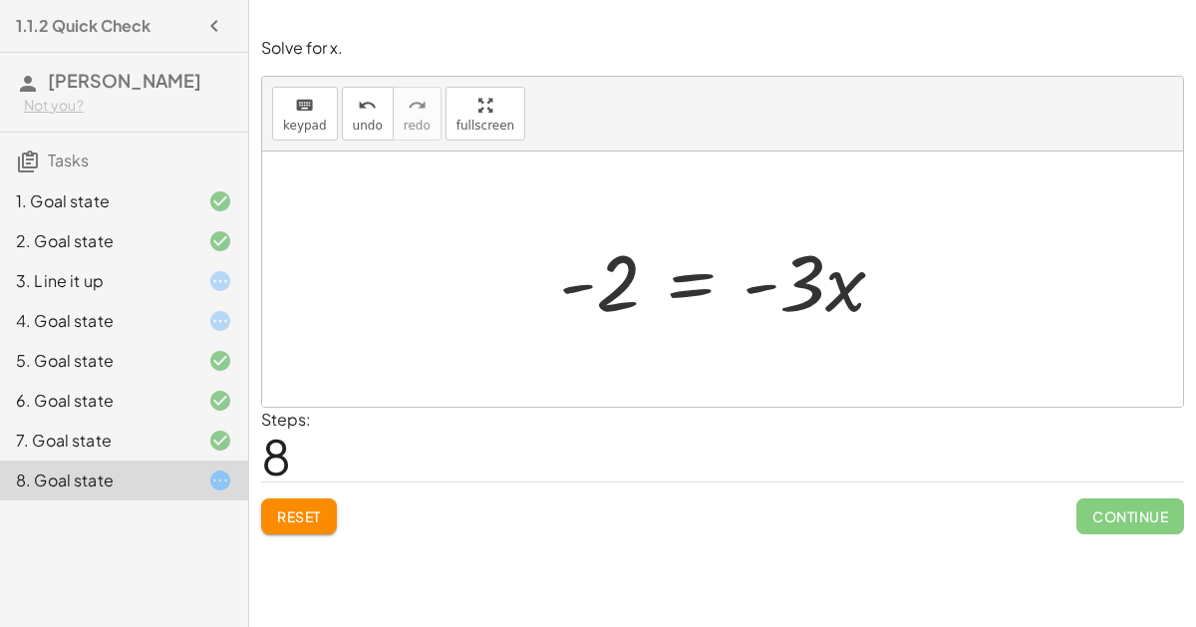
click at [697, 290] on div at bounding box center [730, 279] width 362 height 103
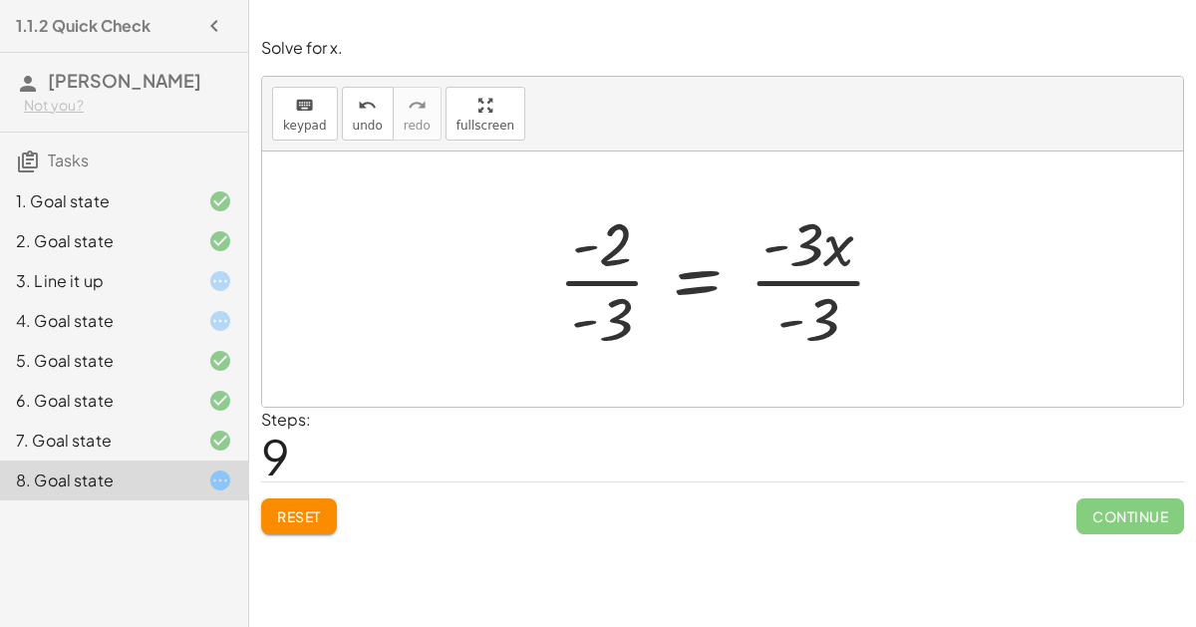
click at [761, 277] on div at bounding box center [730, 278] width 364 height 153
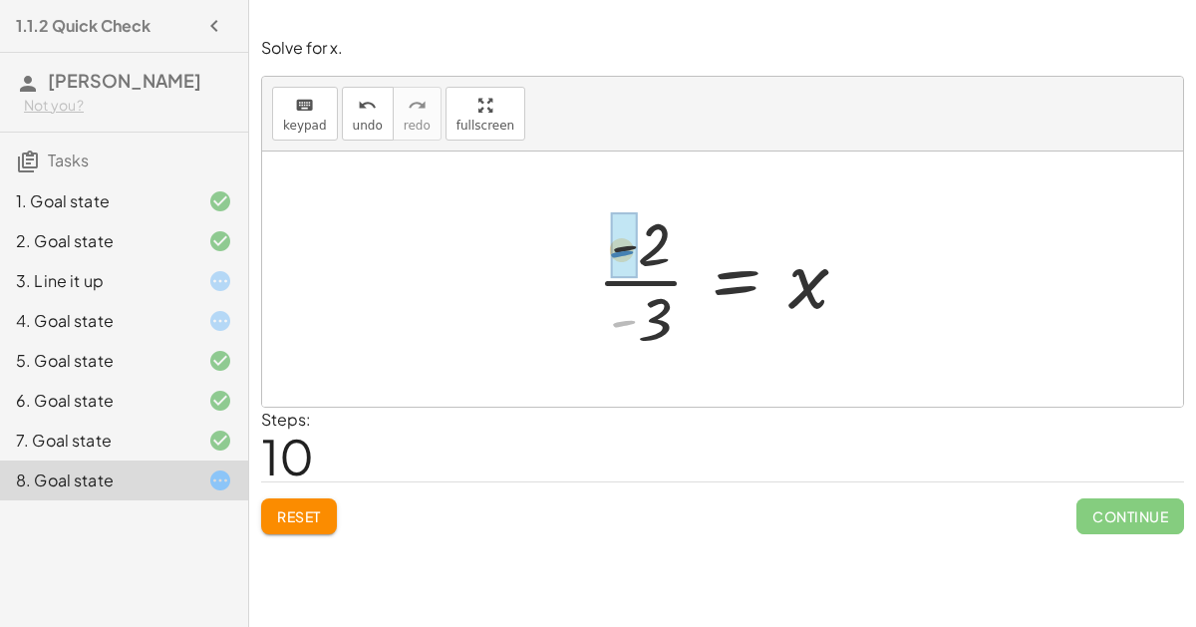
drag, startPoint x: 632, startPoint y: 317, endPoint x: 630, endPoint y: 249, distance: 67.8
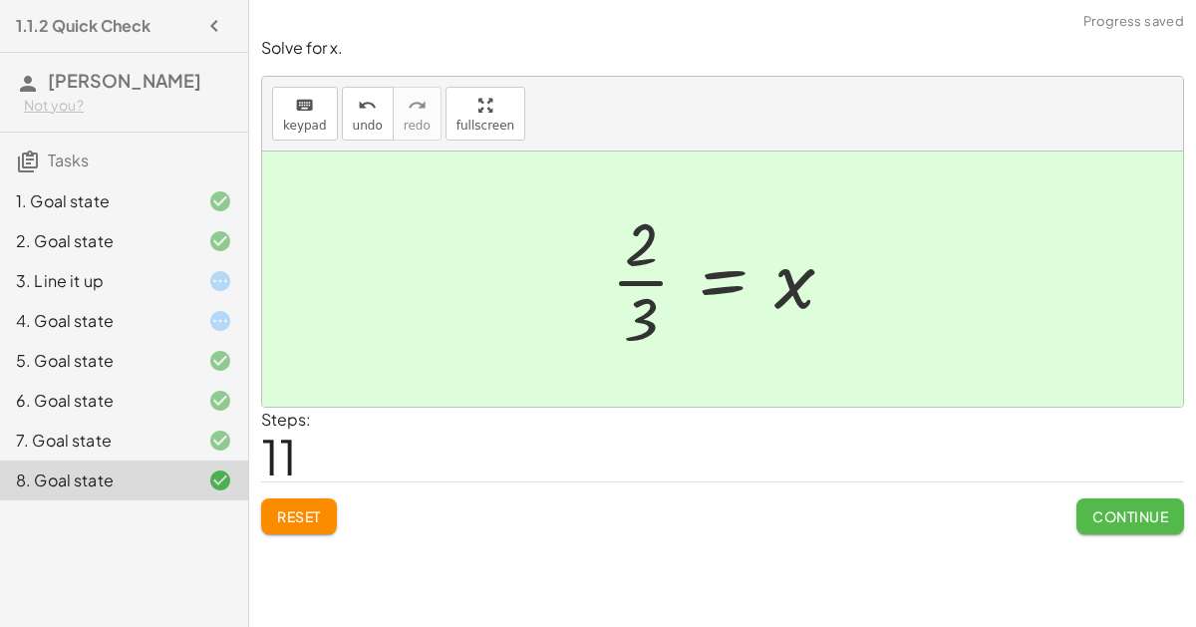
click at [1133, 507] on span "Continue" at bounding box center [1130, 516] width 76 height 18
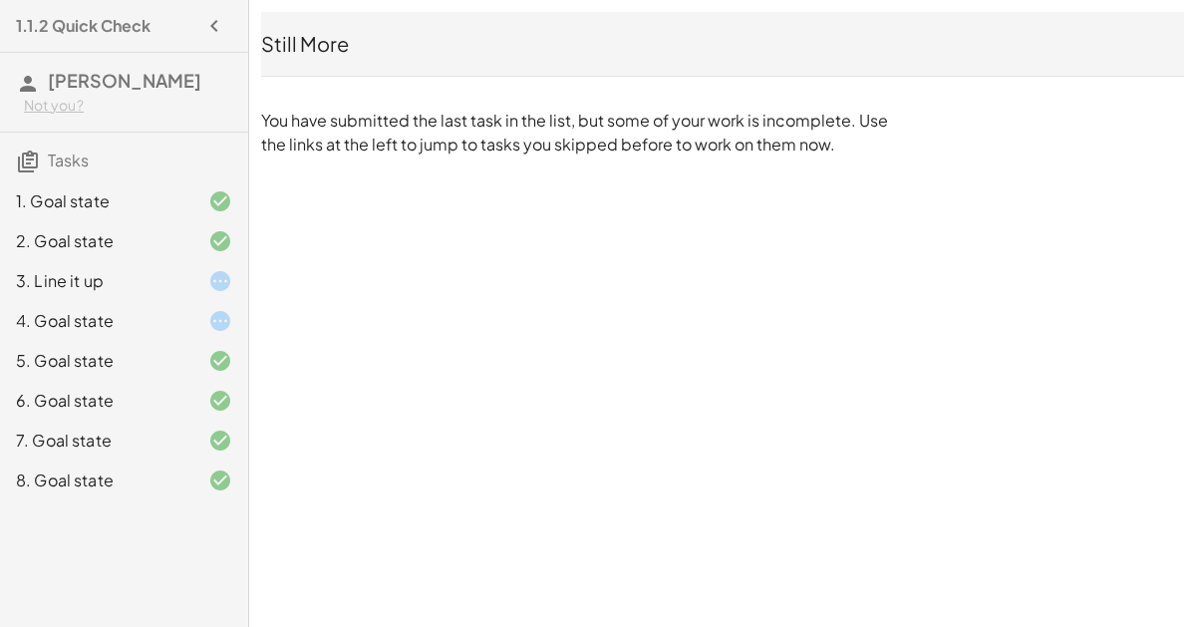
click at [157, 321] on div "4. Goal state" at bounding box center [96, 321] width 160 height 24
